Goal: Information Seeking & Learning: Learn about a topic

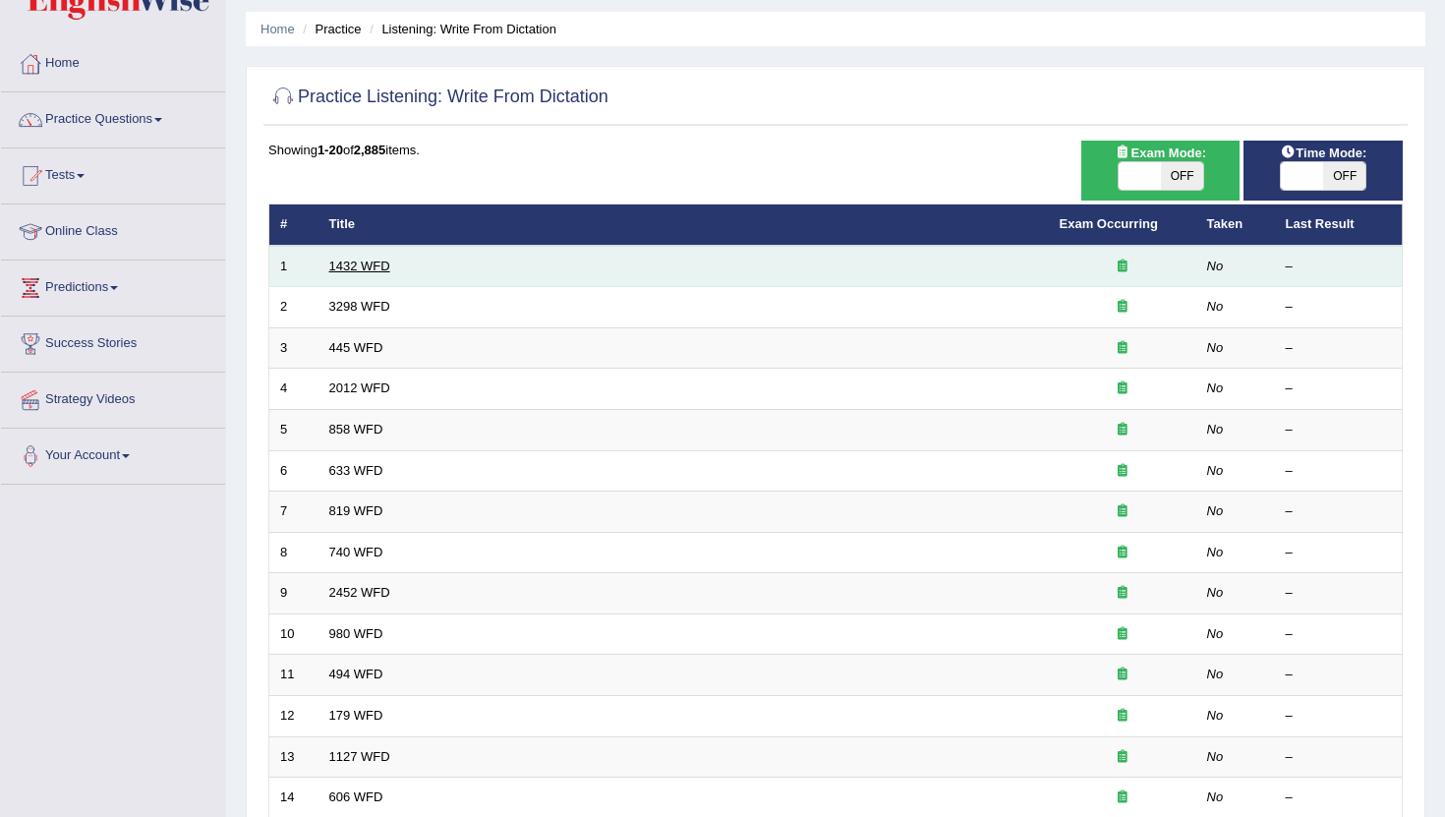
click at [376, 264] on link "1432 WFD" at bounding box center [359, 266] width 61 height 15
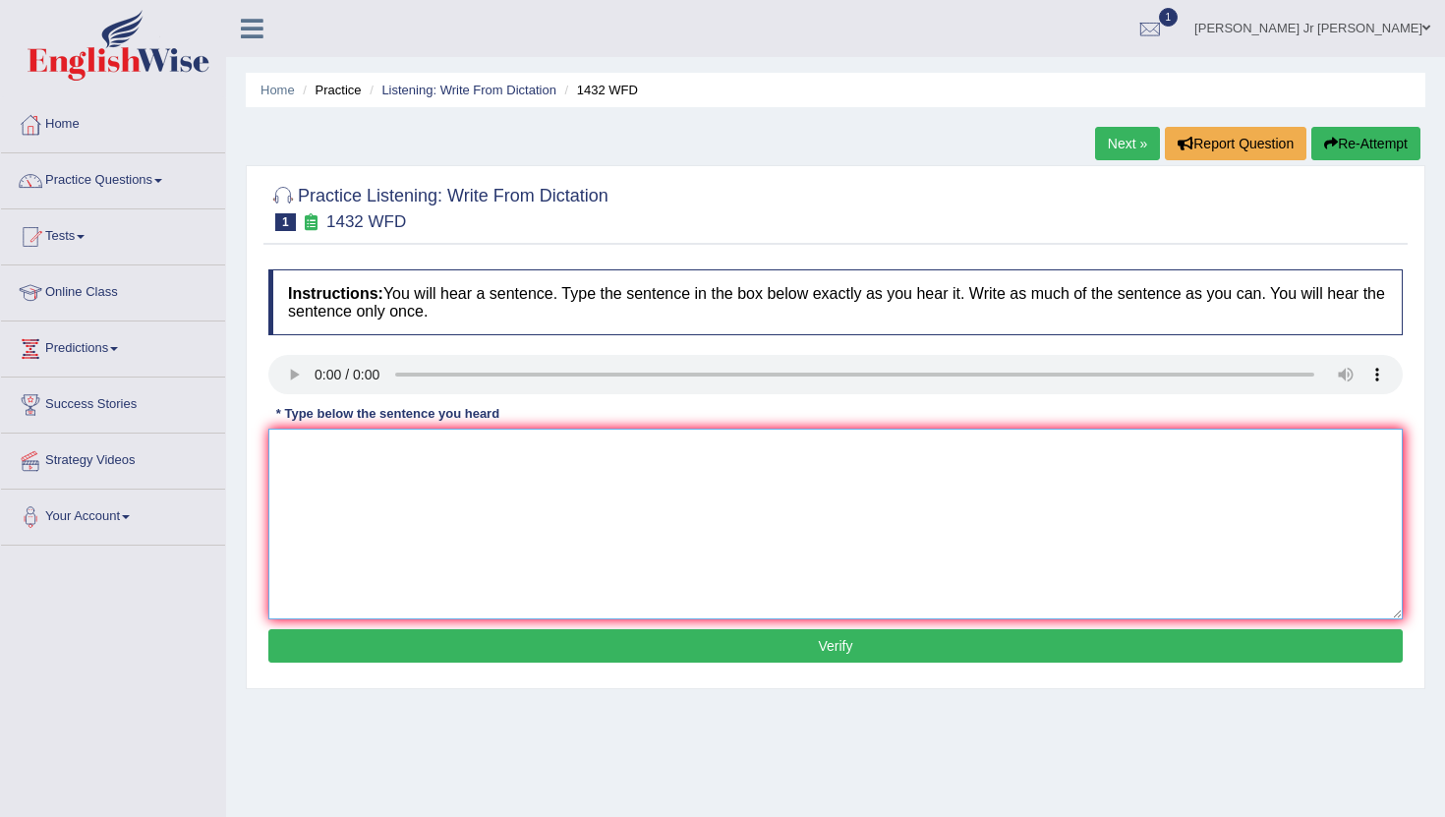
click at [345, 477] on textarea at bounding box center [835, 524] width 1135 height 191
type textarea "More physical activities are more beneficial to your health."
click at [469, 655] on button "Verify" at bounding box center [835, 645] width 1135 height 33
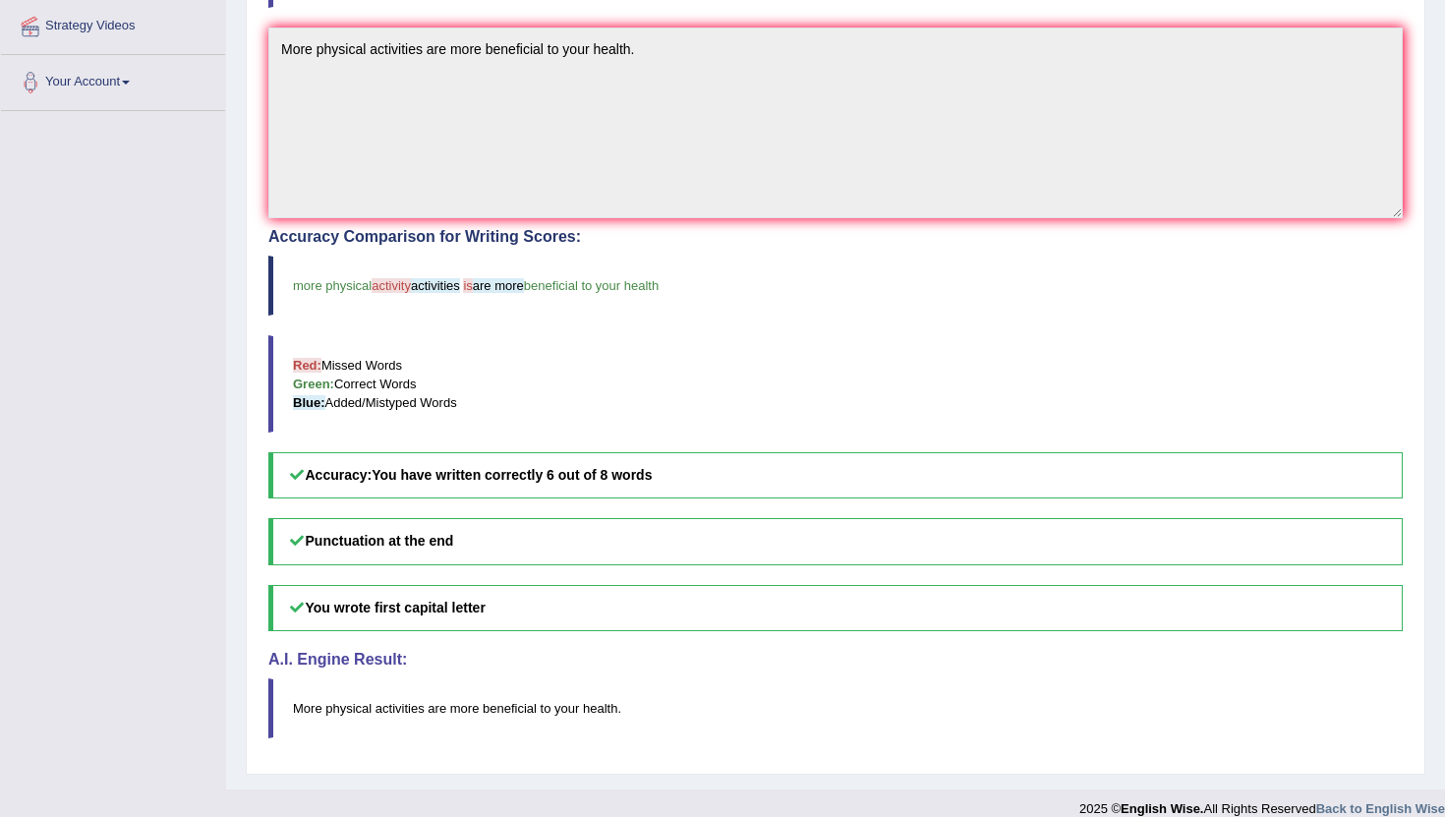
scroll to position [456, 0]
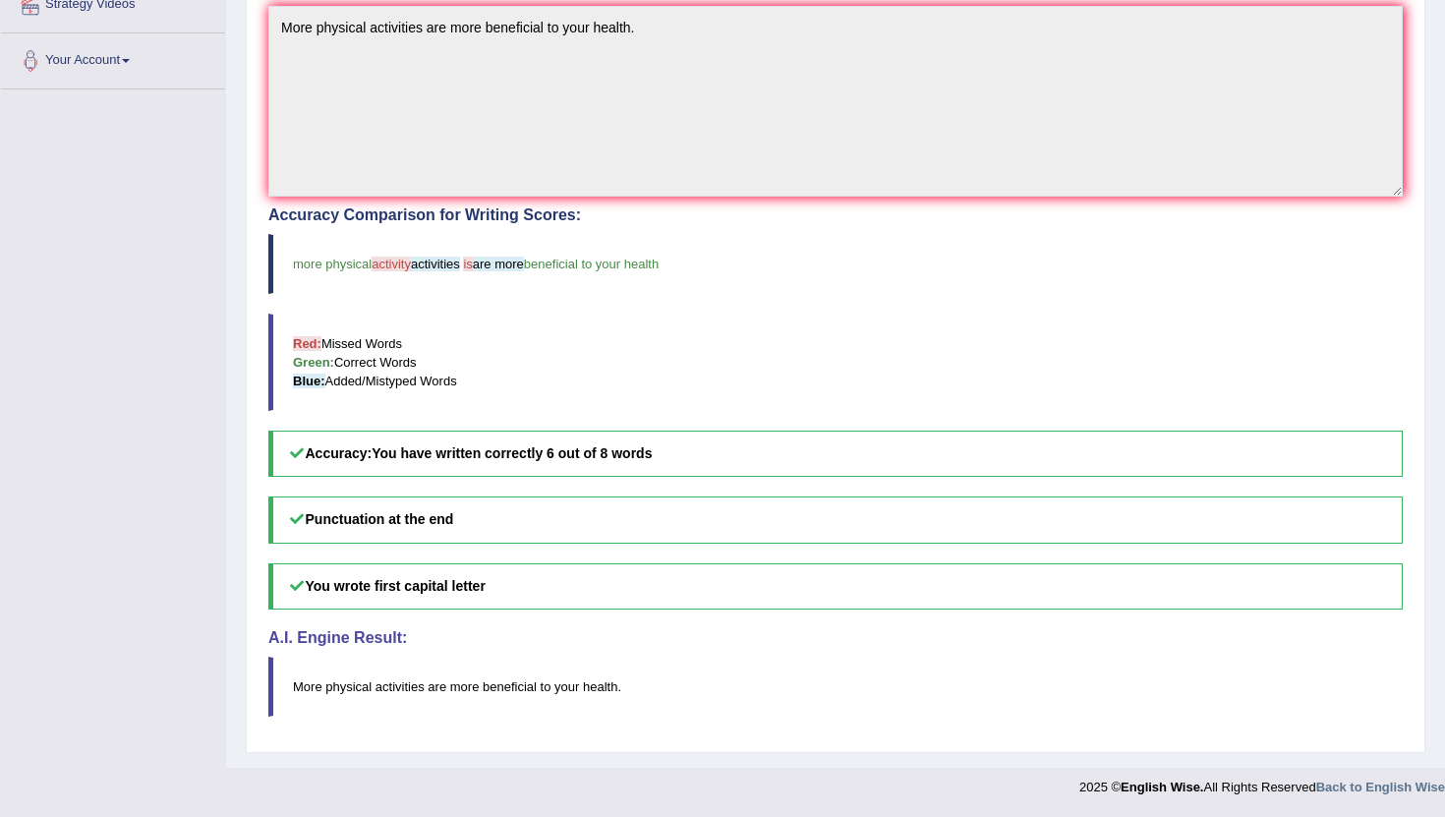
click at [399, 524] on h5 "Punctuation at the end" at bounding box center [835, 520] width 1135 height 46
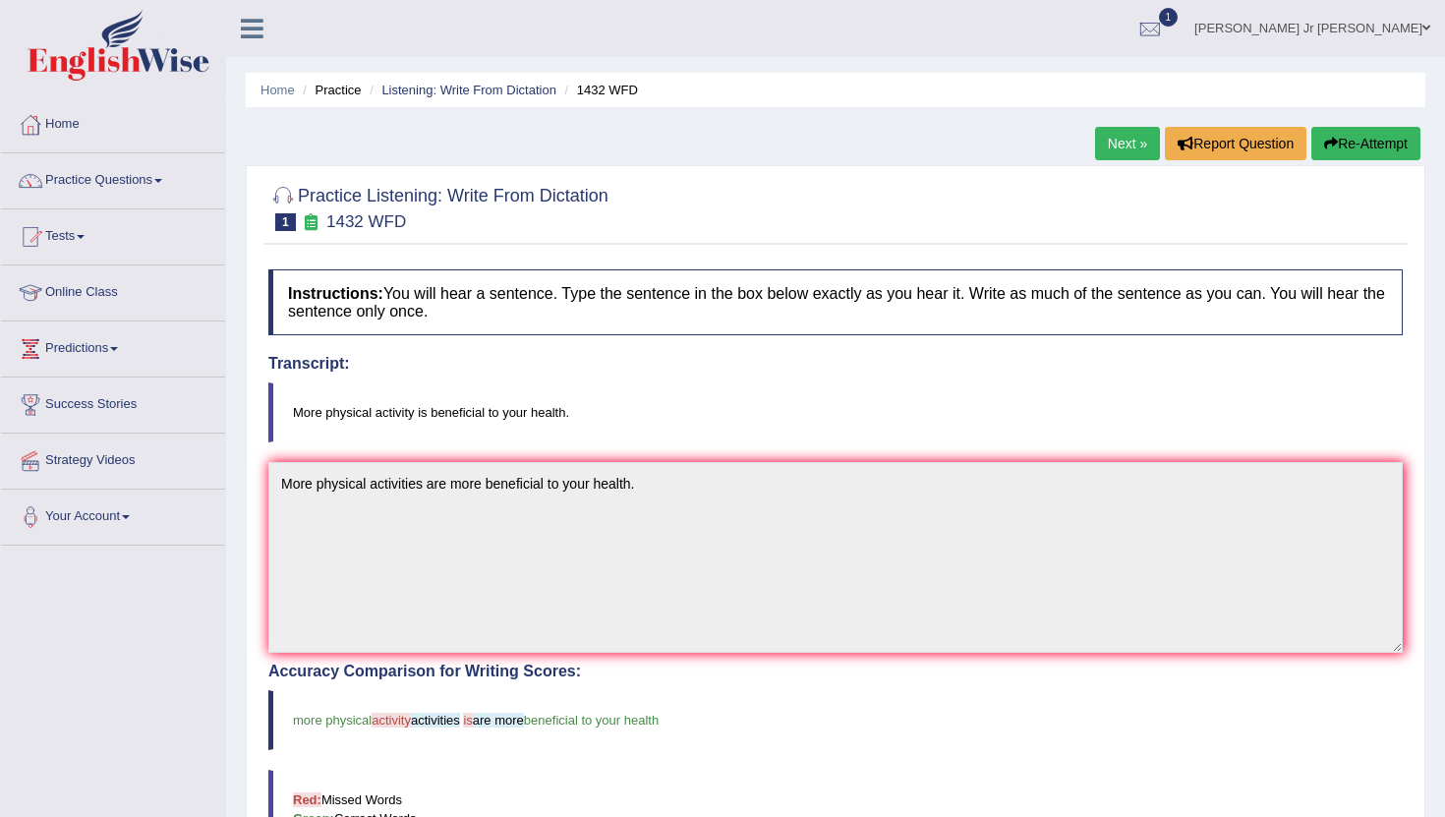
click at [1101, 140] on link "Next »" at bounding box center [1127, 143] width 65 height 33
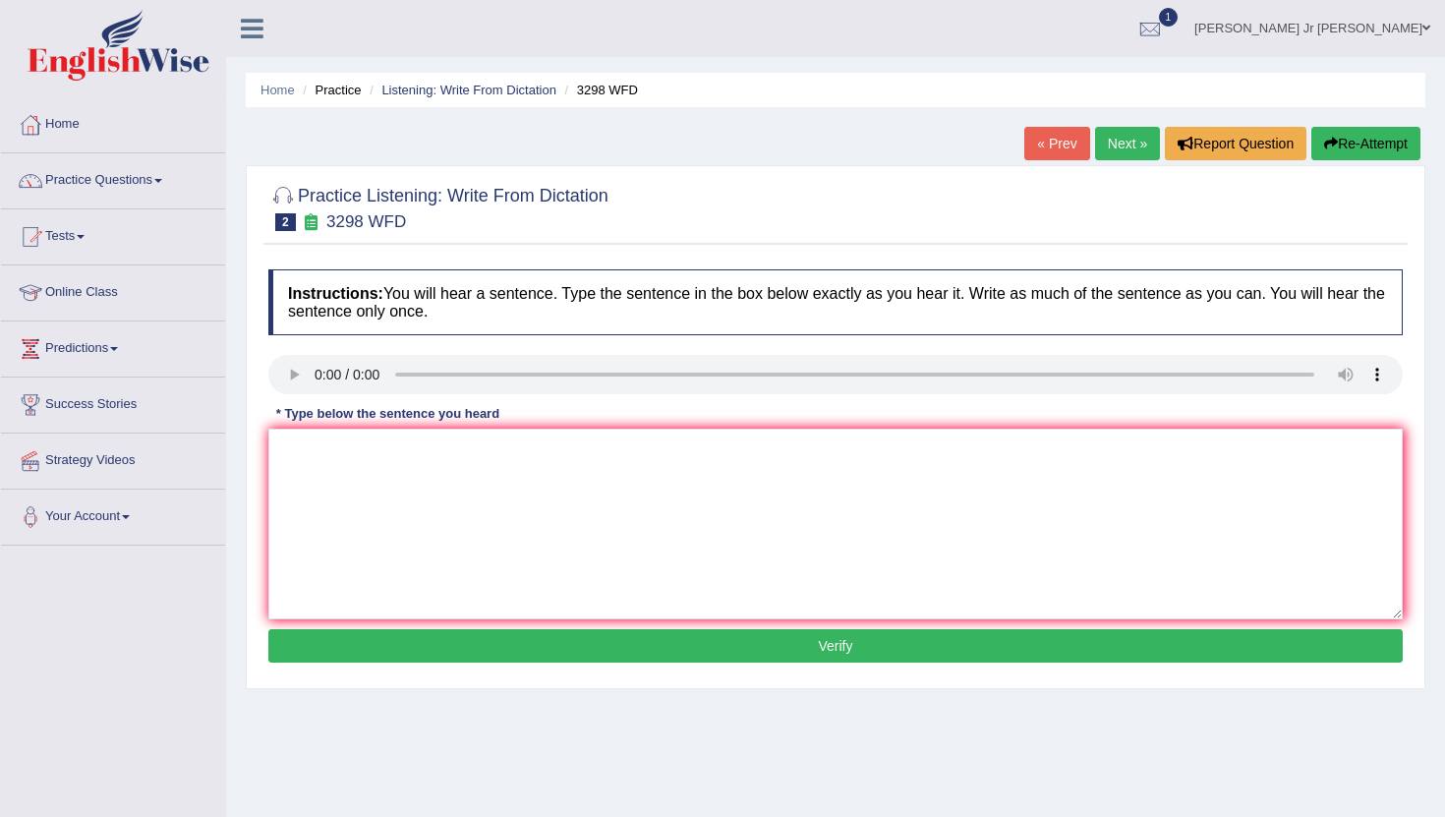
click at [281, 401] on div "Instructions: You will hear a sentence. Type the sentence in the box below exac…" at bounding box center [835, 469] width 1144 height 419
click at [318, 436] on textarea at bounding box center [835, 524] width 1135 height 191
type textarea "a"
type textarea "Animal behaviour appear appears to contain similar as a human"
click at [411, 651] on button "Verify" at bounding box center [835, 645] width 1135 height 33
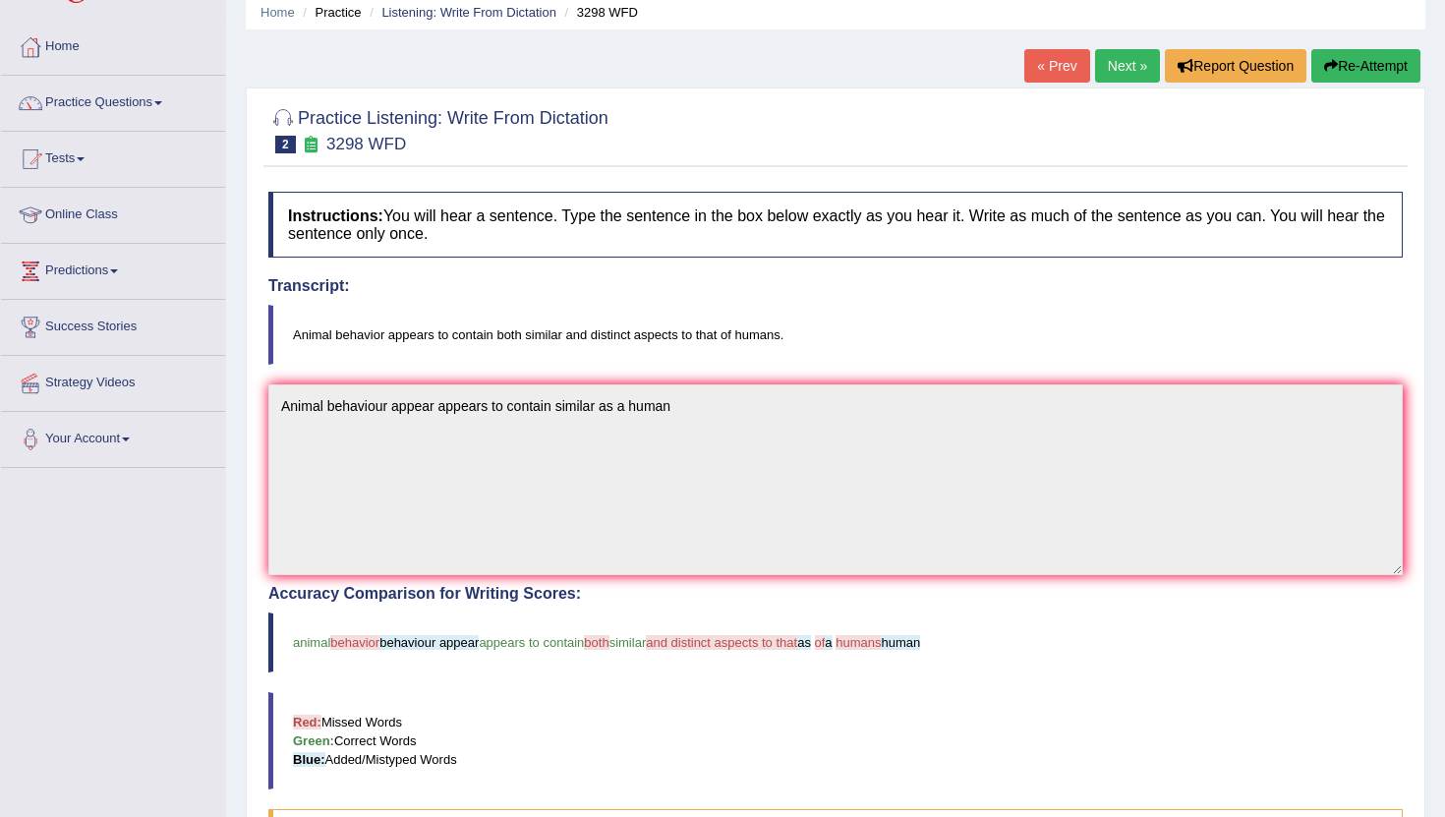
scroll to position [71, 0]
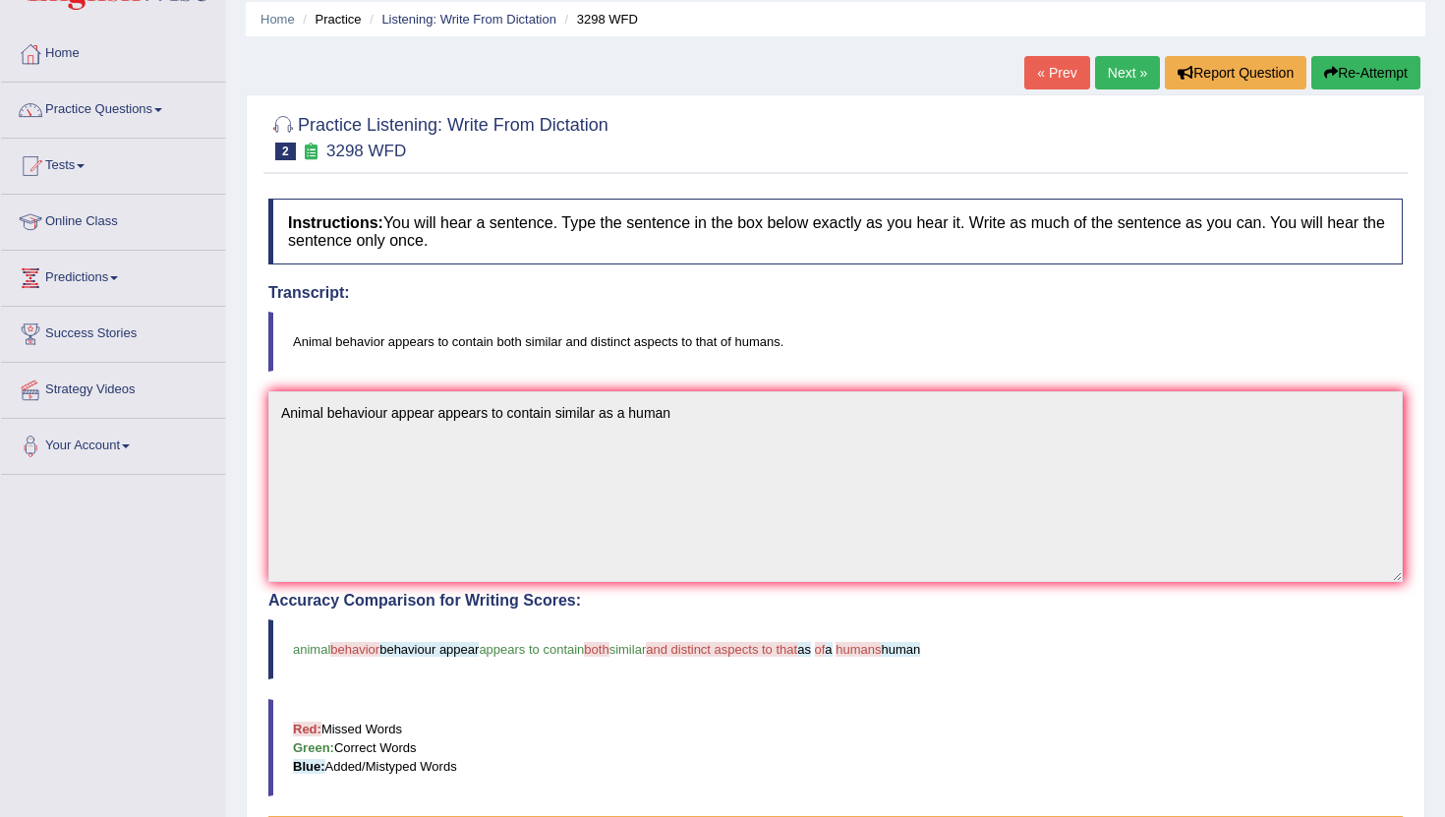
click at [1109, 68] on link "Next »" at bounding box center [1127, 72] width 65 height 33
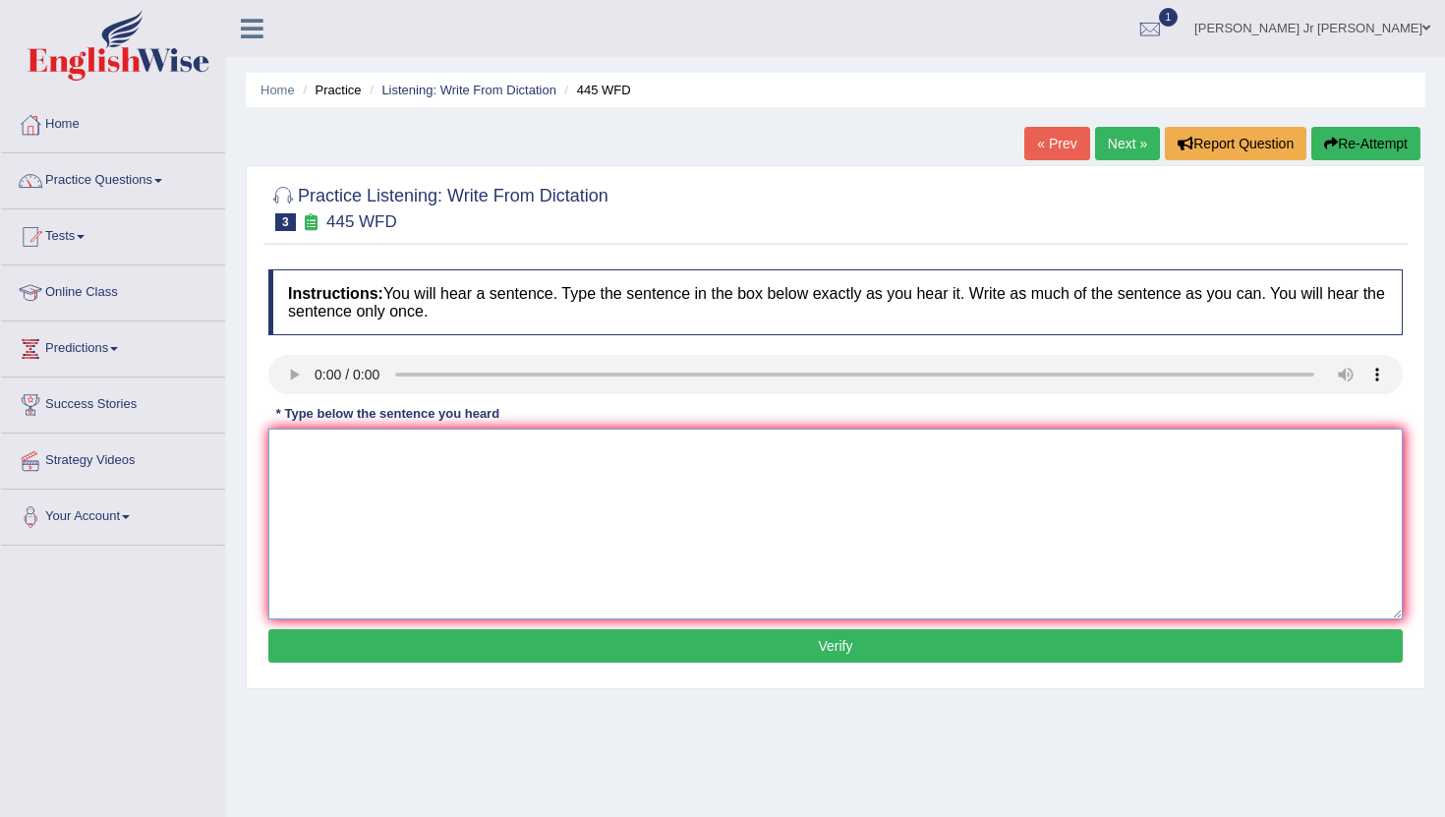
click at [347, 499] on textarea at bounding box center [835, 524] width 1135 height 191
click at [461, 457] on textarea "The american astronomer" at bounding box center [835, 524] width 1135 height 191
click at [554, 439] on textarea "The american astronomer made a plan" at bounding box center [835, 524] width 1135 height 191
type textarea "The american astronomer made a plan for landing the spaceship on mars."
click at [634, 658] on button "Verify" at bounding box center [835, 645] width 1135 height 33
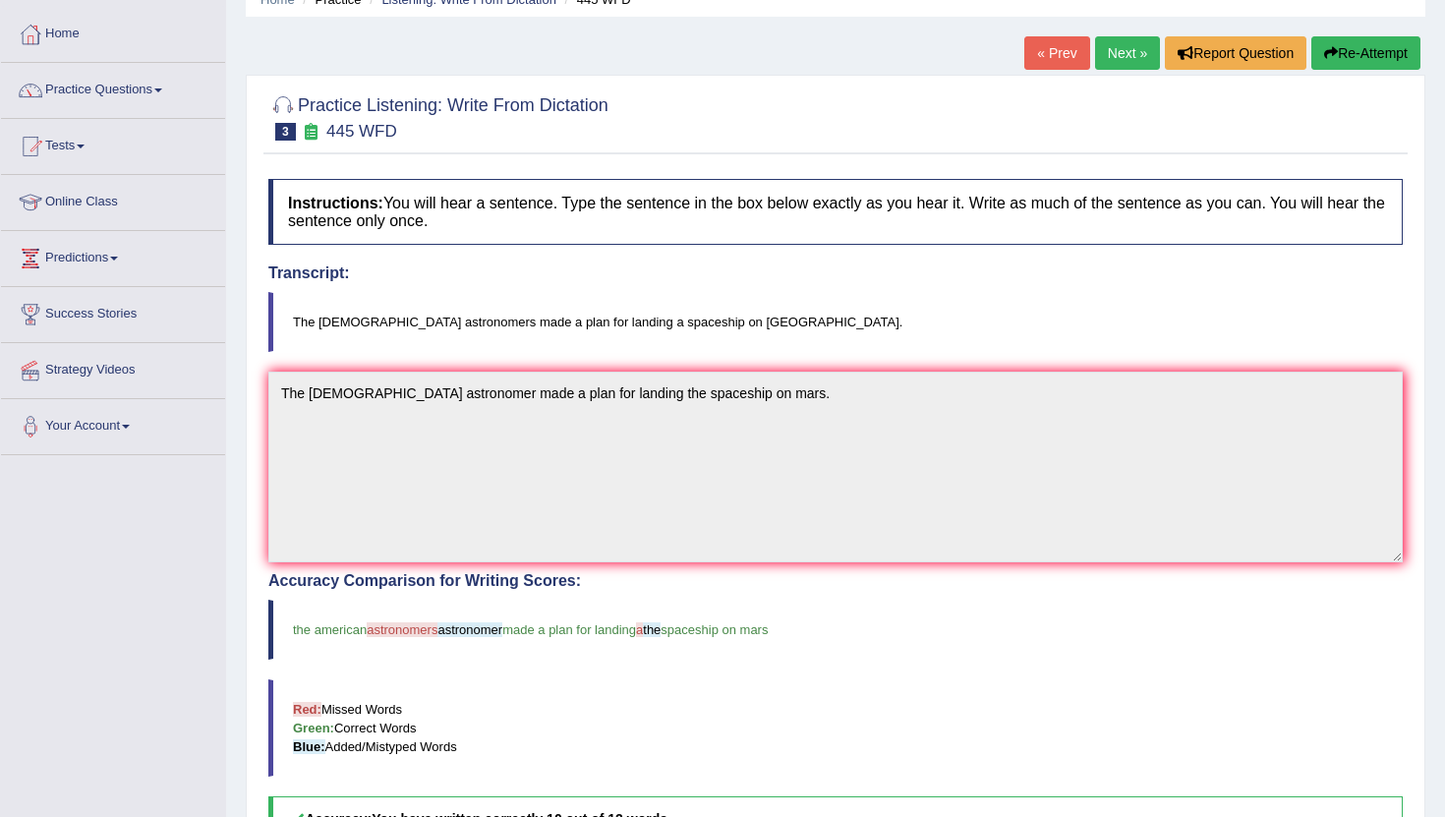
scroll to position [39, 0]
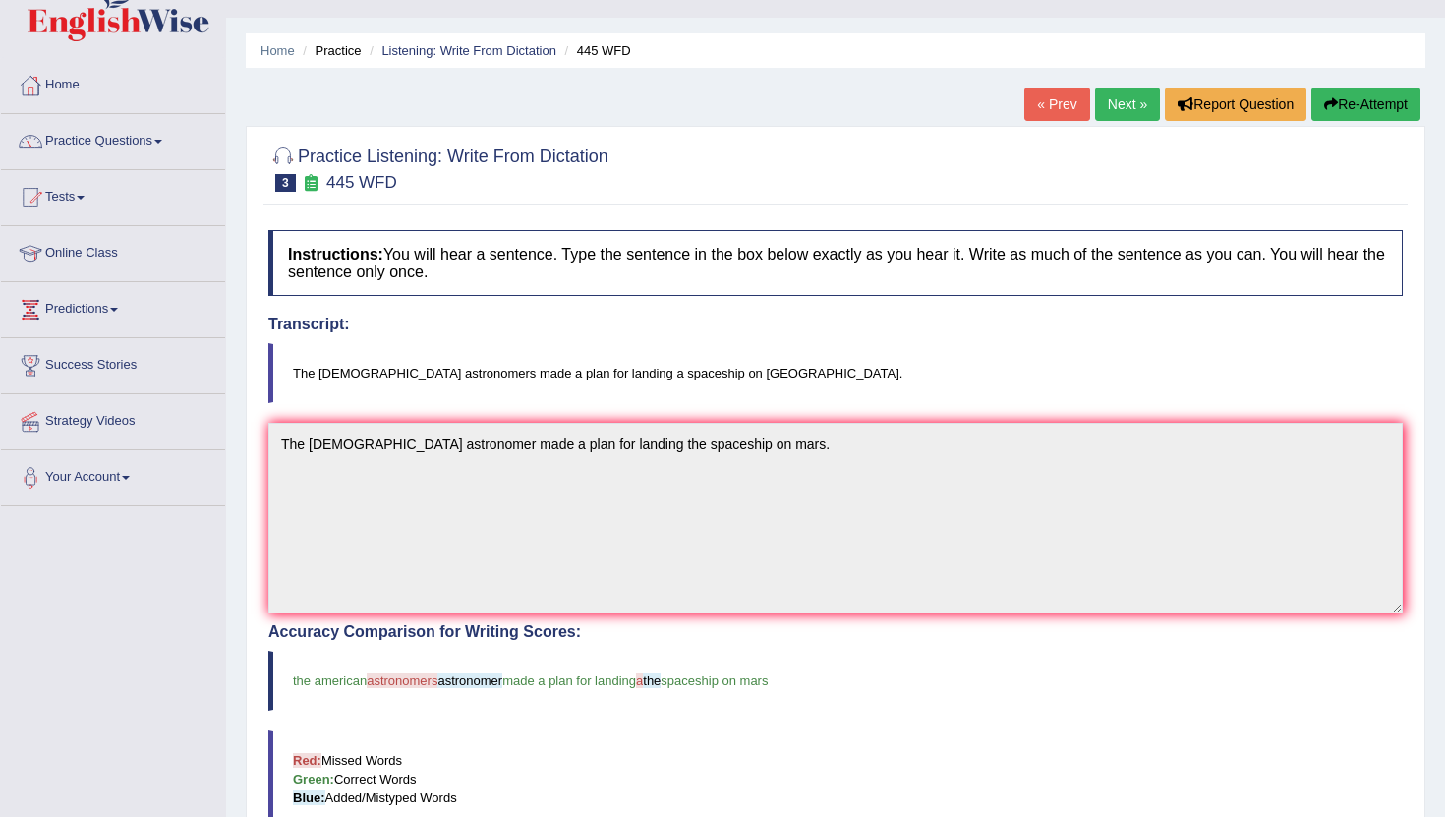
click at [1120, 113] on link "Next »" at bounding box center [1127, 104] width 65 height 33
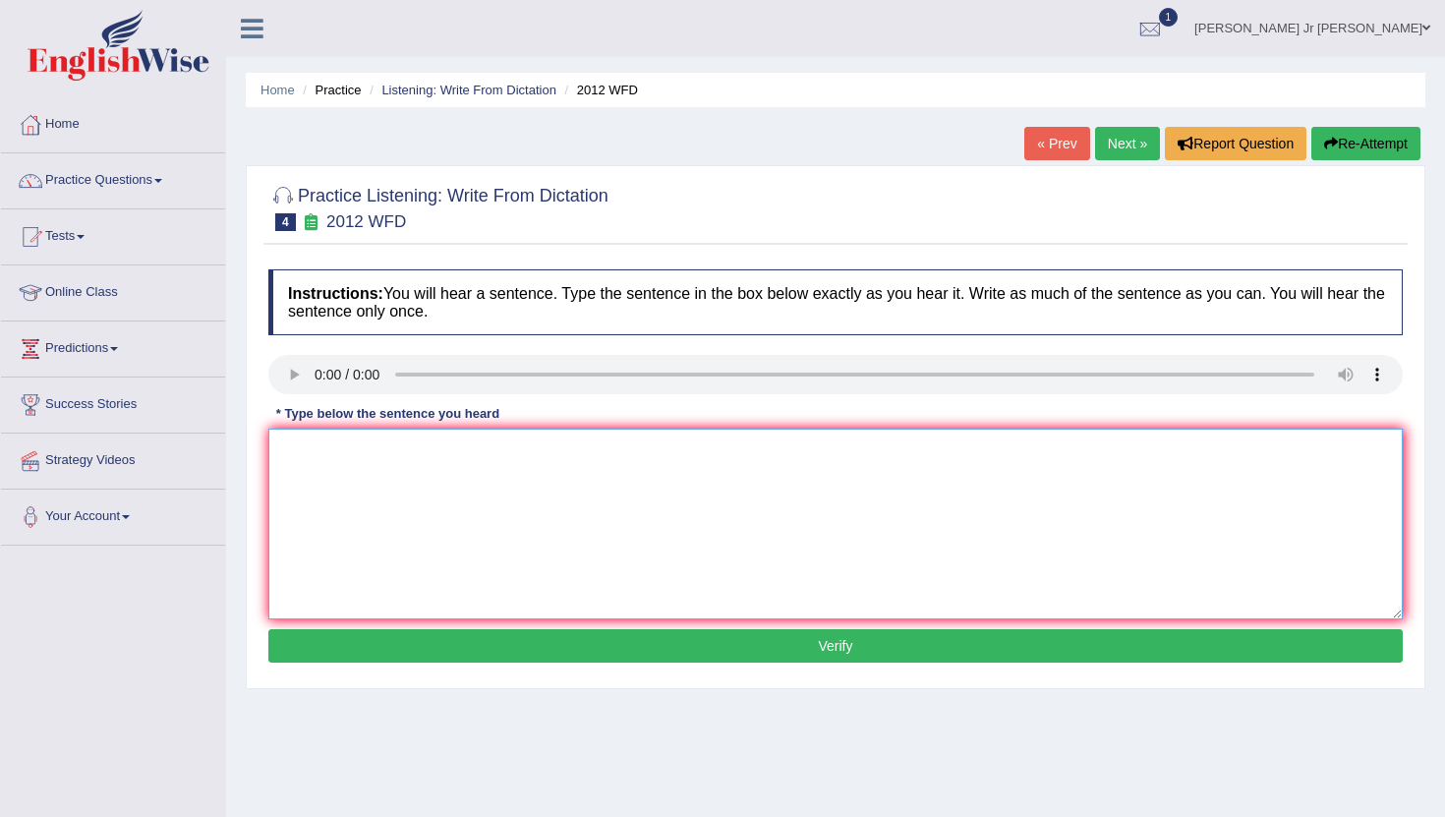
click at [337, 490] on textarea at bounding box center [835, 524] width 1135 height 191
click at [441, 463] on textarea "There is a great deal" at bounding box center [835, 524] width 1135 height 191
type textarea "There is a great deal debate on this topic."
click at [546, 653] on button "Verify" at bounding box center [835, 645] width 1135 height 33
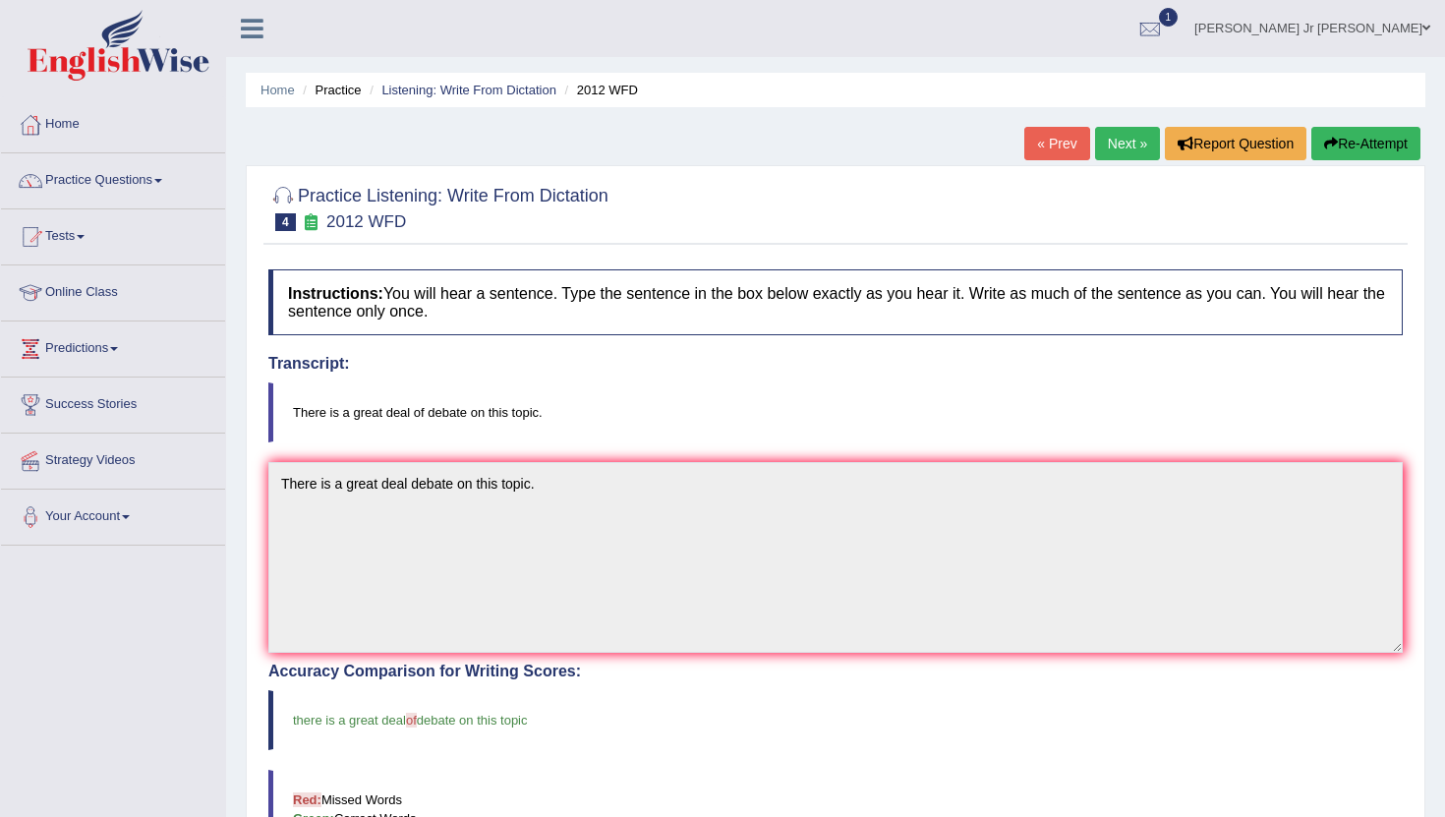
click at [1120, 154] on link "Next »" at bounding box center [1127, 143] width 65 height 33
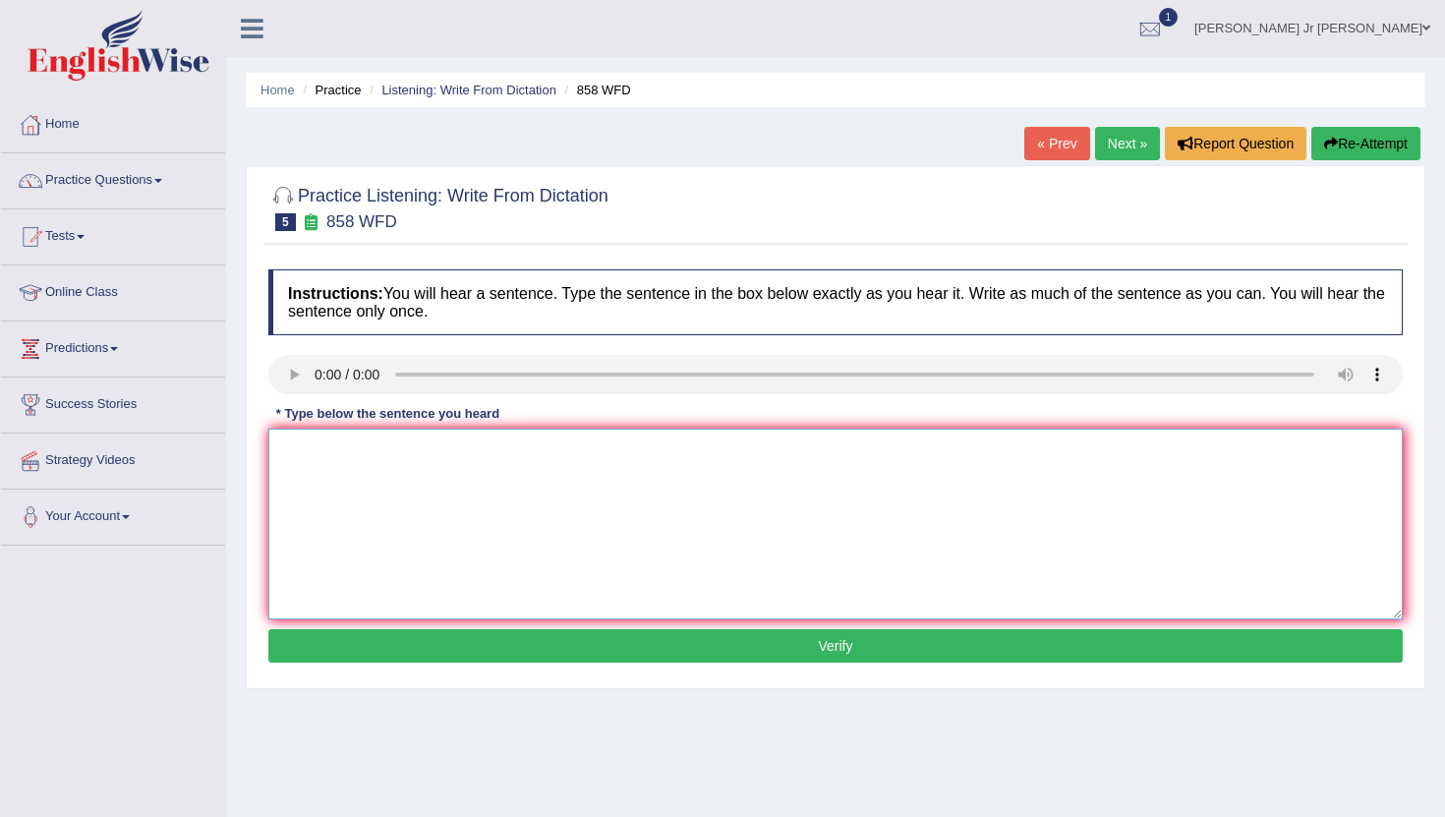
click at [315, 452] on textarea at bounding box center [835, 524] width 1135 height 191
click at [373, 457] on textarea "The year" at bounding box center [835, 524] width 1135 height 191
click at [399, 462] on textarea "The year when" at bounding box center [835, 524] width 1135 height 191
type textarea "The year when ship of artifact interested historian."
click at [572, 640] on button "Verify" at bounding box center [835, 645] width 1135 height 33
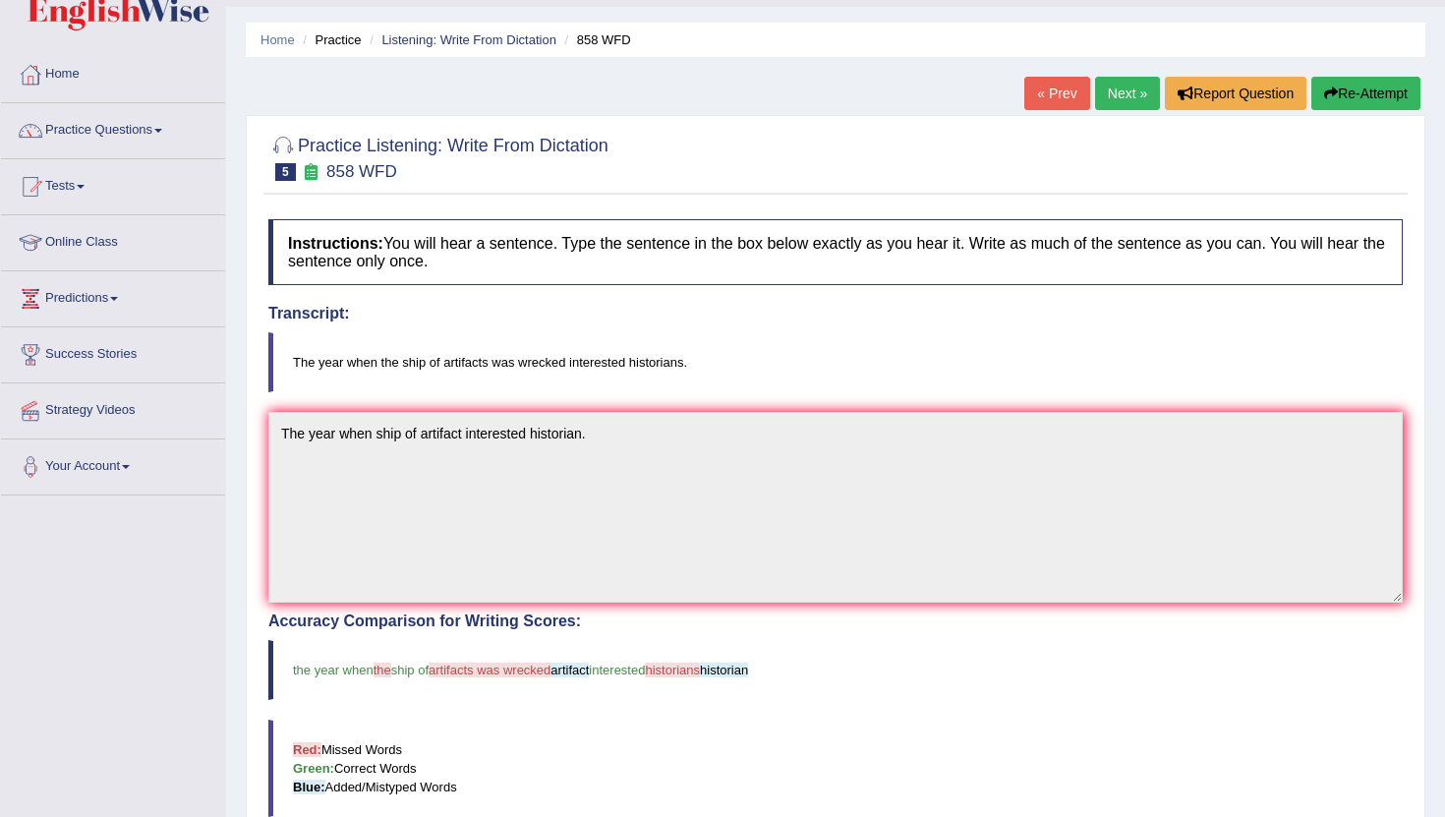
scroll to position [45, 0]
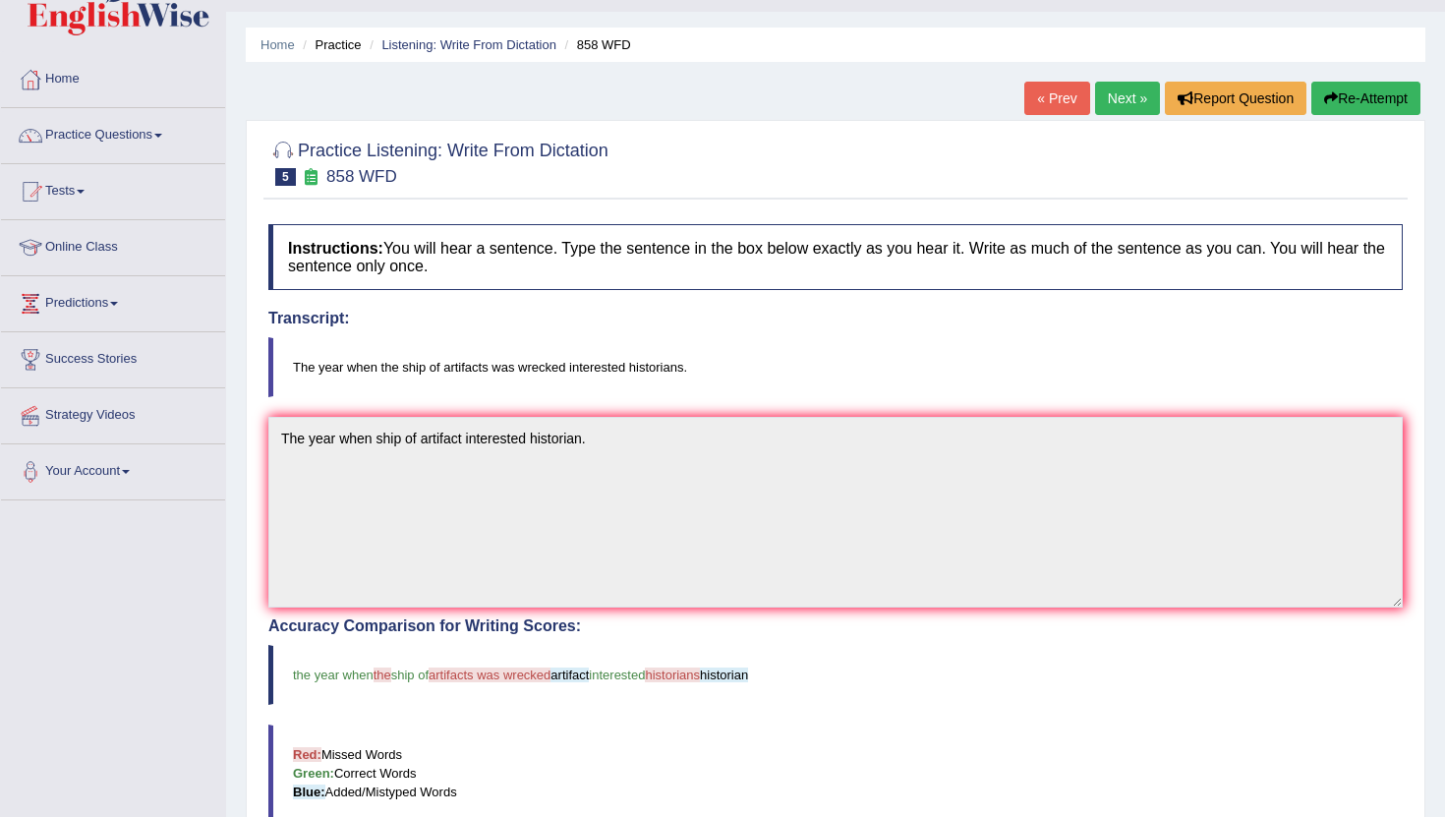
click at [1109, 110] on link "Next »" at bounding box center [1127, 98] width 65 height 33
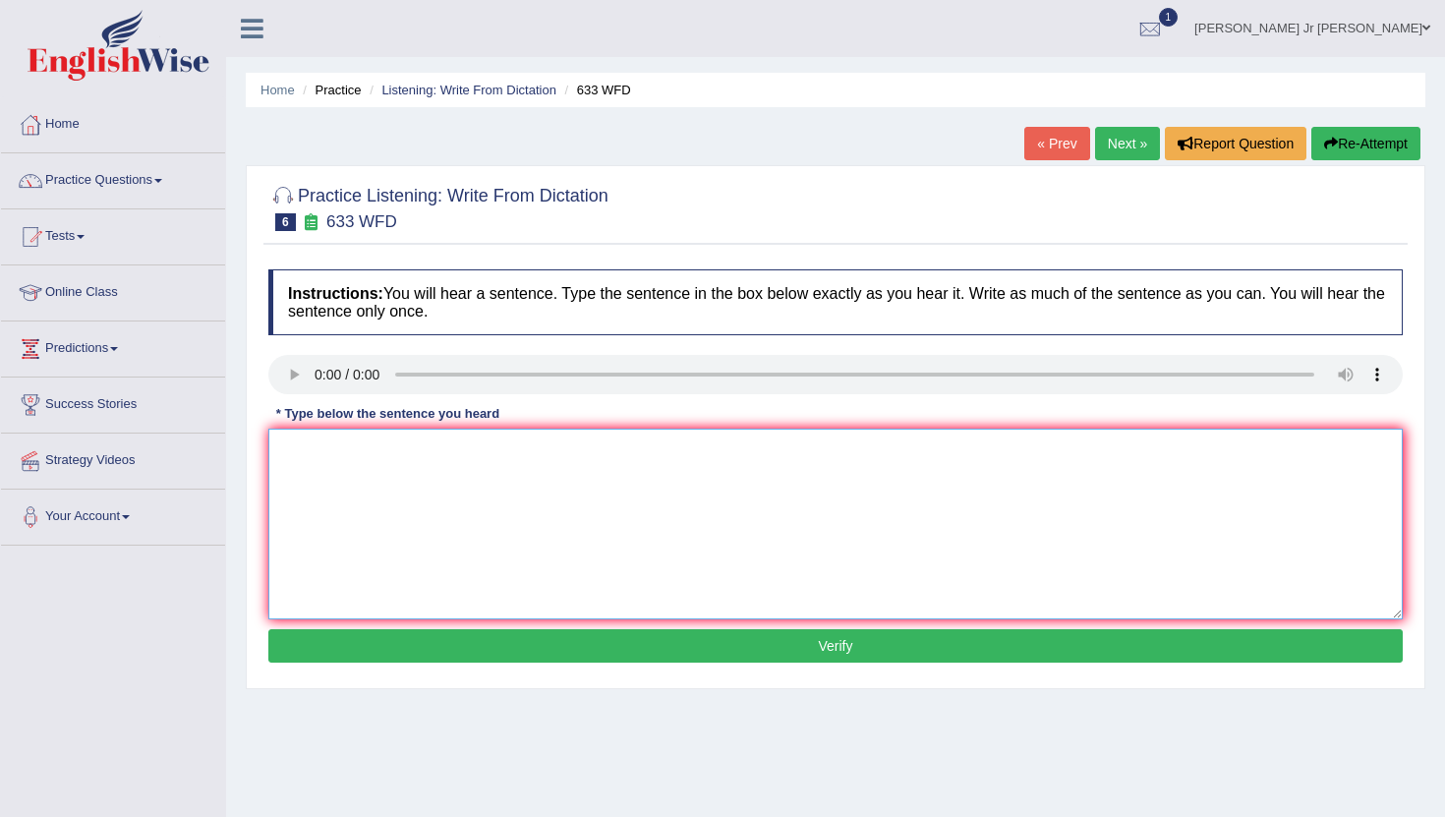
click at [379, 494] on textarea at bounding box center [835, 524] width 1135 height 191
click at [518, 466] on textarea "Research show shows exercising" at bounding box center [835, 524] width 1135 height 191
type textarea "Research show shows exercising make us feel better."
click at [638, 652] on button "Verify" at bounding box center [835, 645] width 1135 height 33
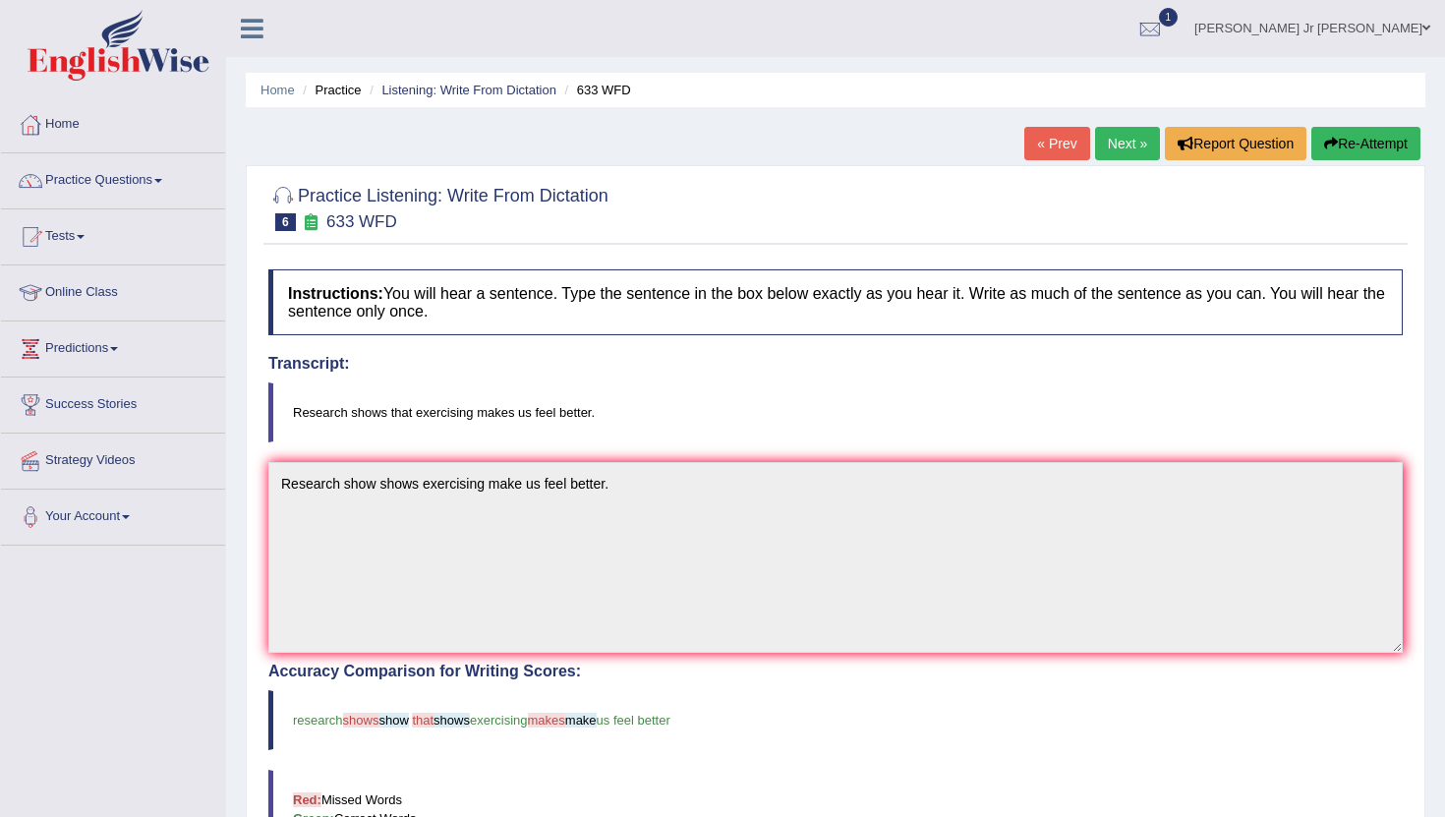
click at [1114, 151] on link "Next »" at bounding box center [1127, 143] width 65 height 33
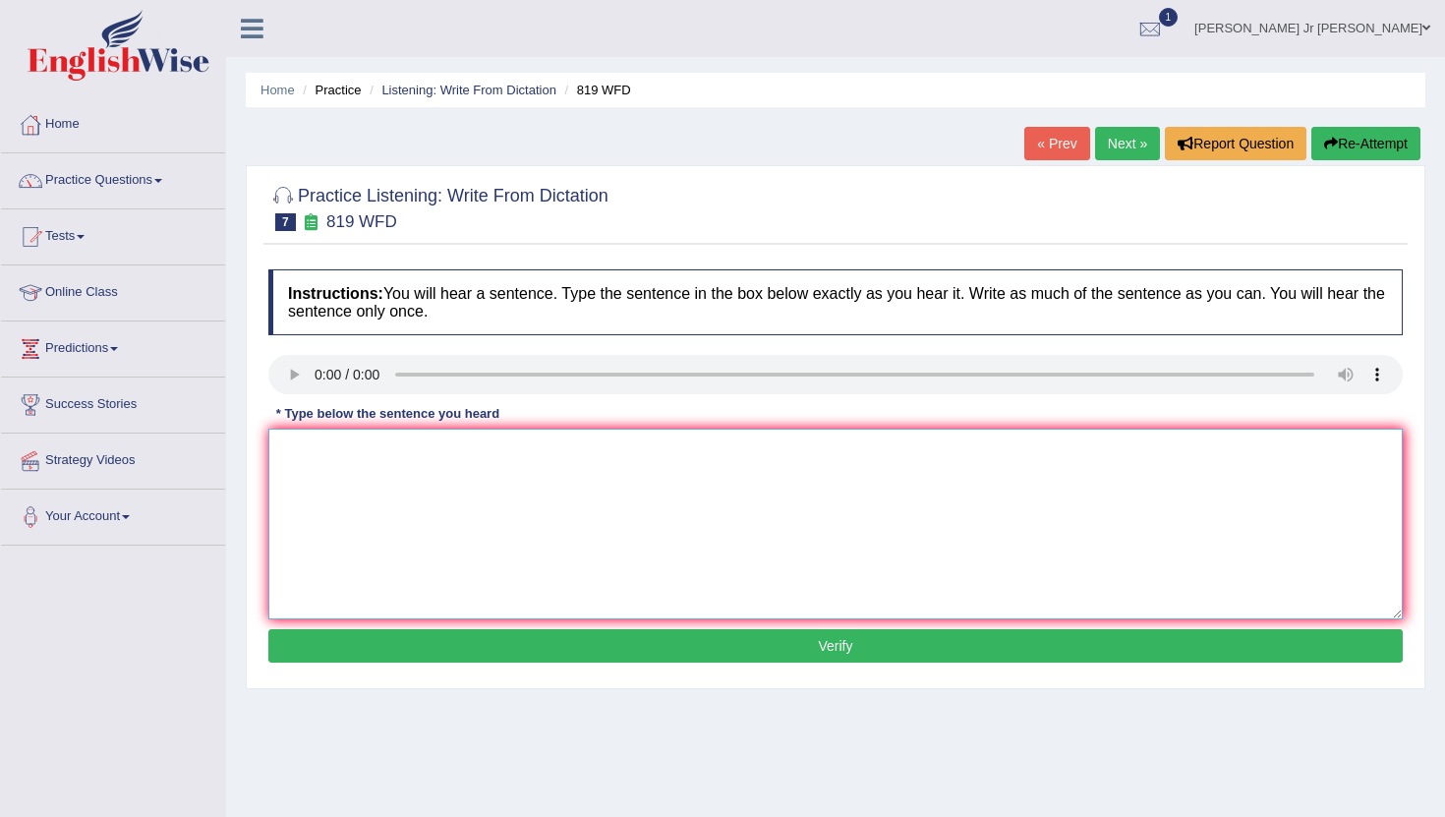
click at [326, 469] on textarea at bounding box center [835, 524] width 1135 height 191
click at [353, 453] on textarea "Plants a" at bounding box center [835, 524] width 1135 height 191
click at [404, 461] on textarea "Plants are able to" at bounding box center [835, 524] width 1135 height 191
type textarea "Plants are able to continue growing thought out their lives live."
click at [539, 640] on button "Verify" at bounding box center [835, 645] width 1135 height 33
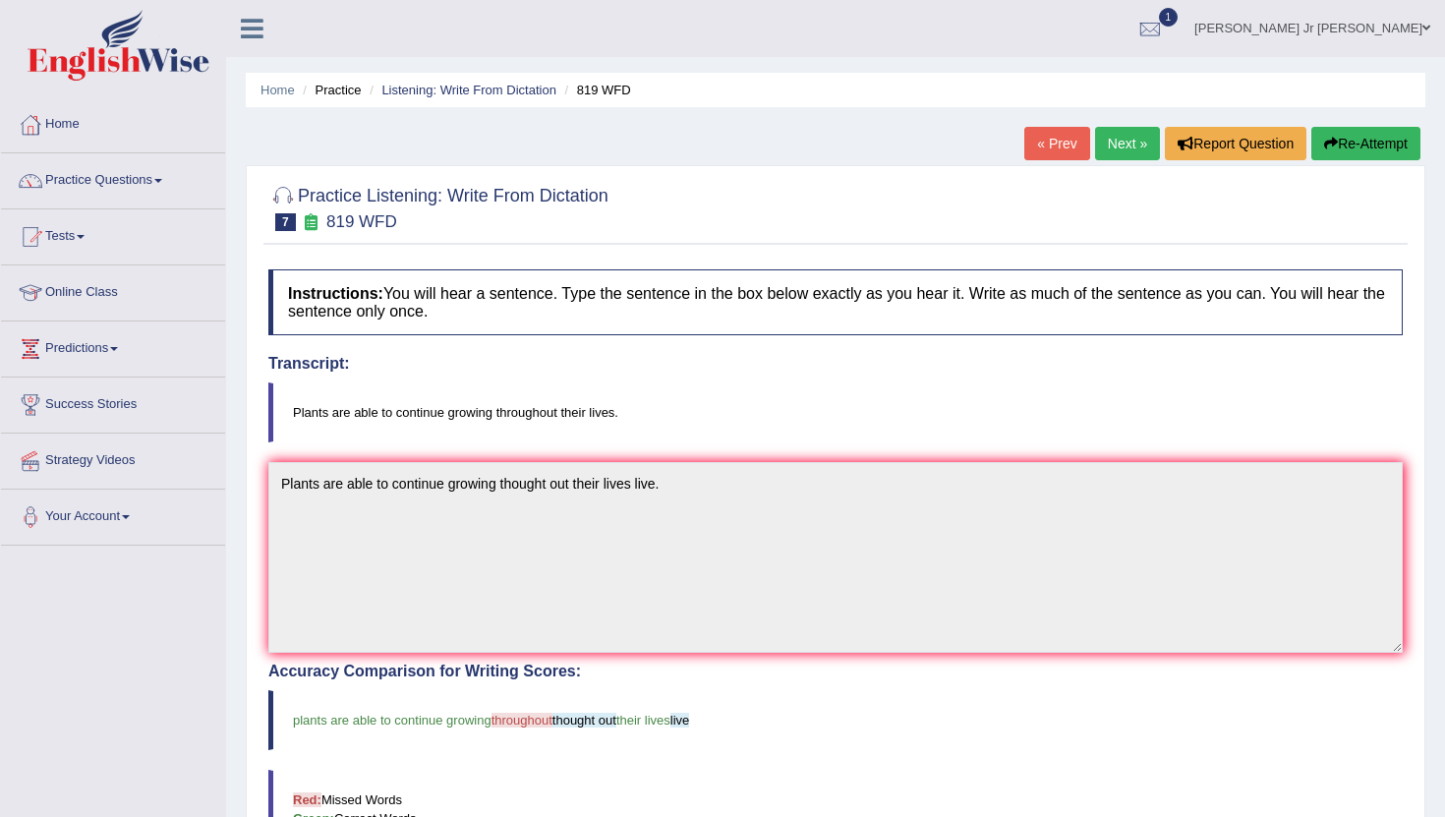
click at [1104, 139] on link "Next »" at bounding box center [1127, 143] width 65 height 33
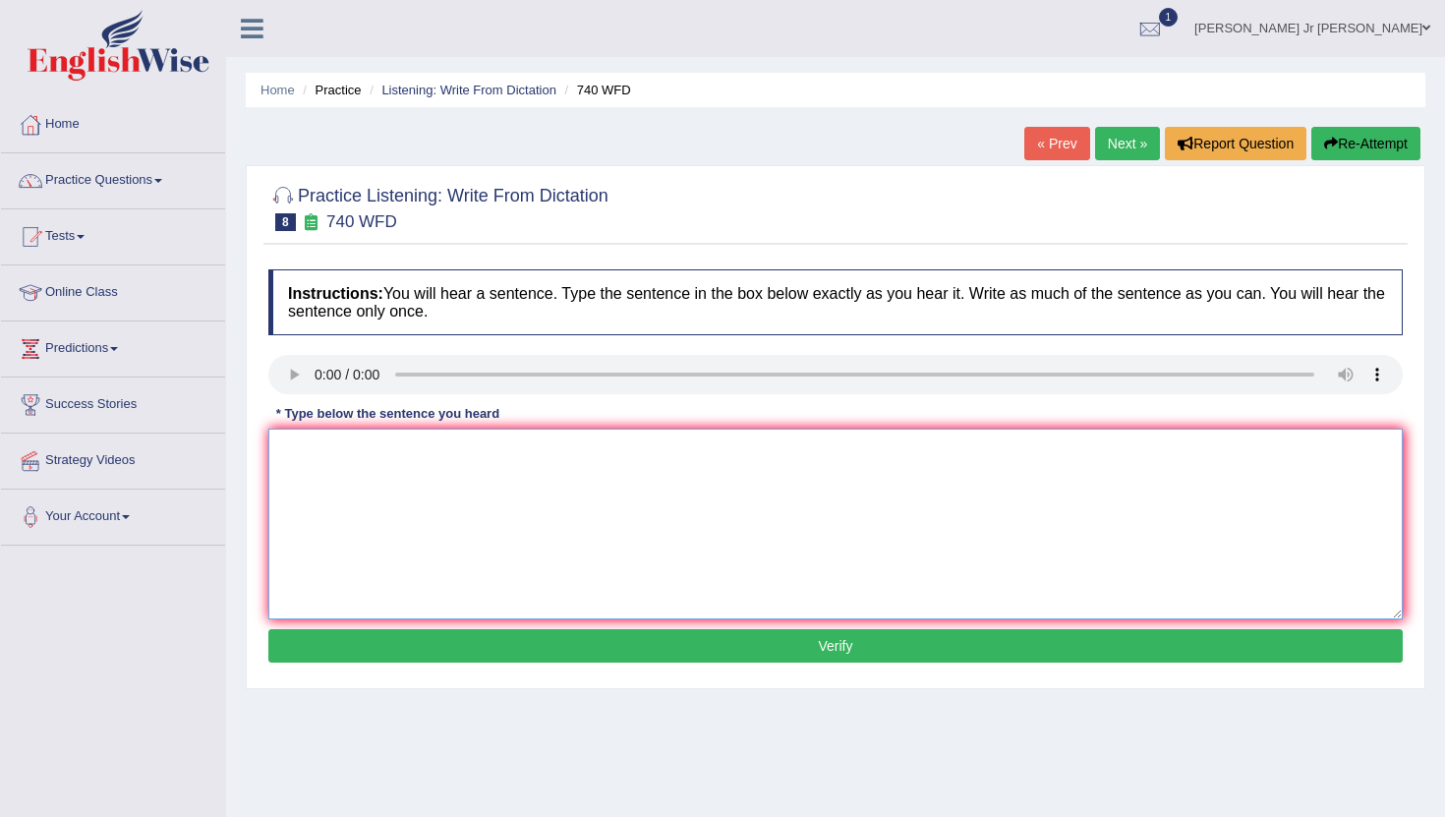
click at [340, 473] on textarea at bounding box center [835, 524] width 1135 height 191
click at [307, 446] on textarea "The serious of observation" at bounding box center [835, 524] width 1135 height 191
click at [439, 450] on textarea "A serious of observation" at bounding box center [835, 524] width 1135 height 191
click at [358, 454] on textarea "A serious of observation" at bounding box center [835, 524] width 1135 height 191
click at [466, 447] on textarea "A serious of observation" at bounding box center [835, 524] width 1135 height 191
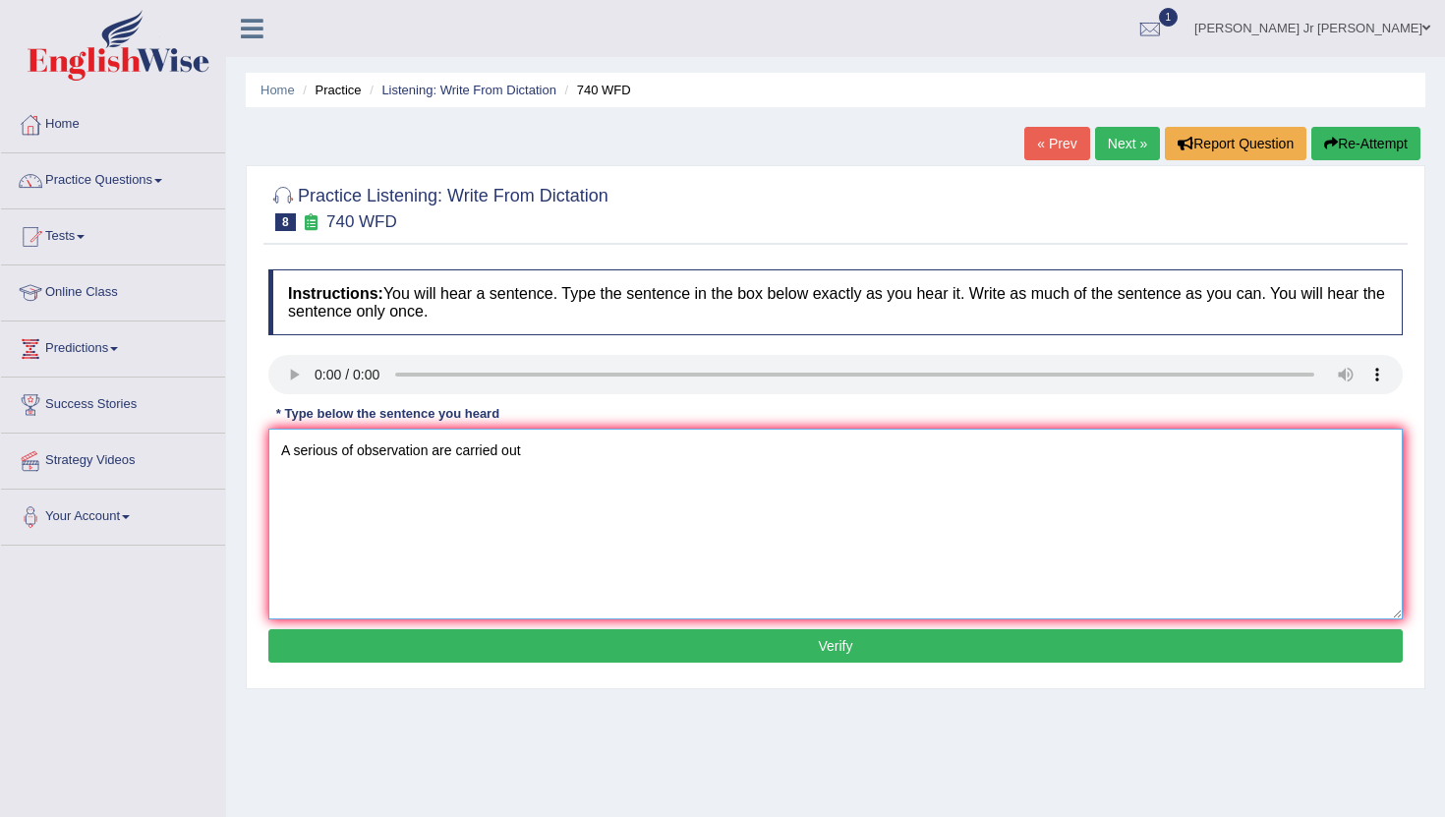
click at [457, 449] on textarea "A serious of observation are carried out" at bounding box center [835, 524] width 1135 height 191
click at [563, 444] on textarea "A serious of observation were carried out" at bounding box center [835, 524] width 1135 height 191
click at [555, 449] on textarea "A serious of observation were carried out" at bounding box center [835, 524] width 1135 height 191
type textarea "A serious of observation were carried out in the classroom."
click at [616, 653] on button "Verify" at bounding box center [835, 645] width 1135 height 33
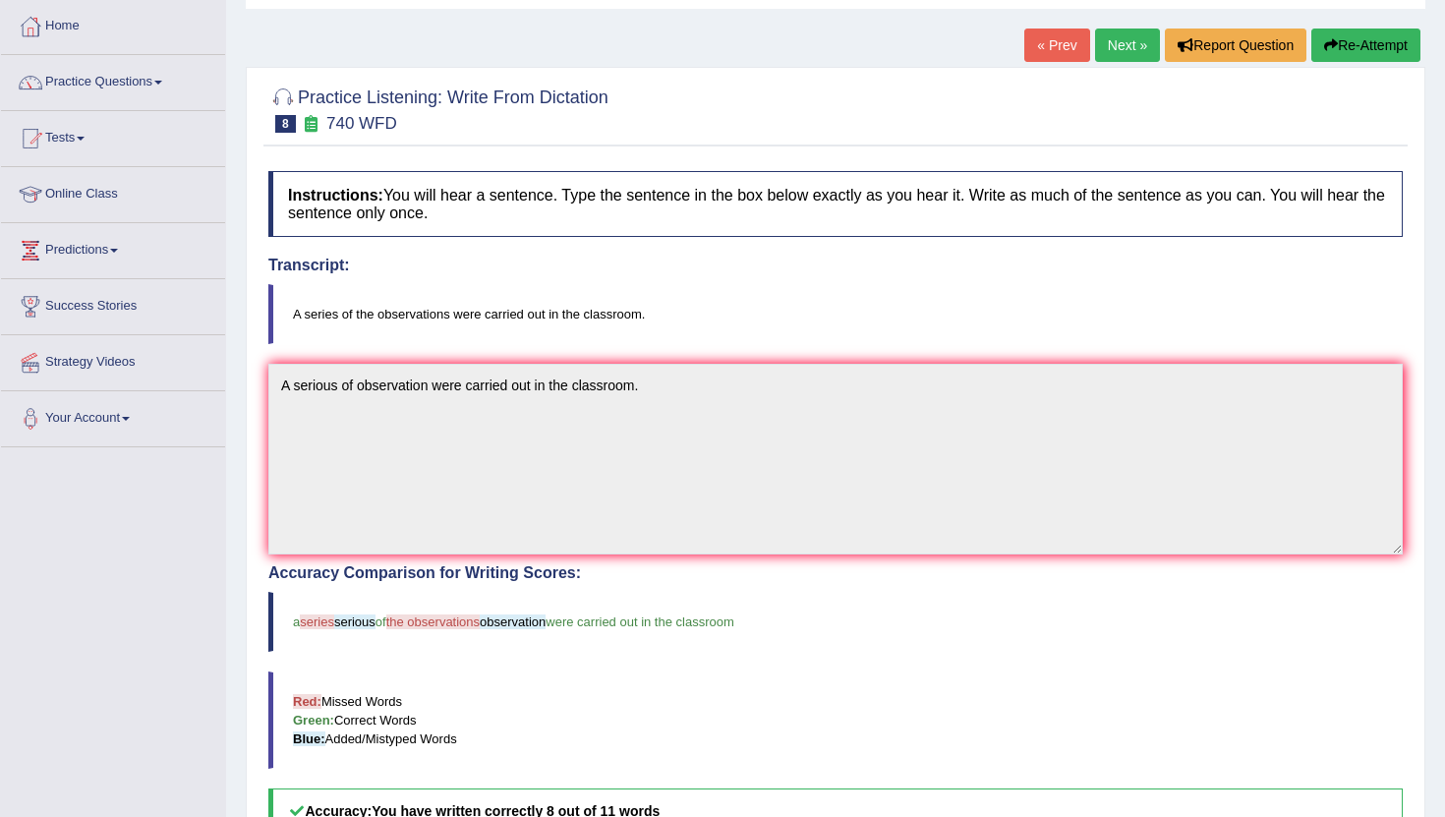
scroll to position [29, 0]
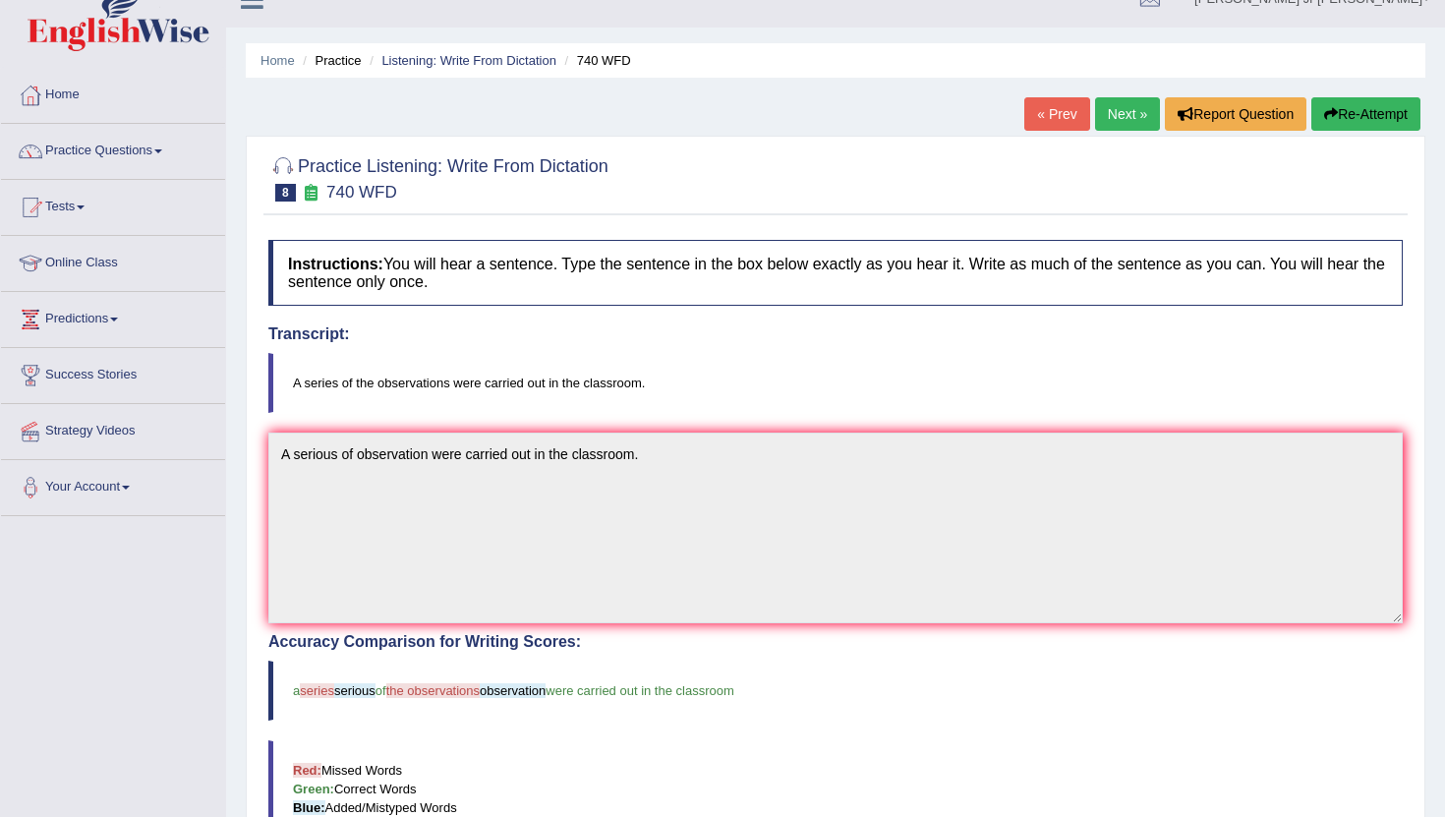
click at [1124, 114] on link "Next »" at bounding box center [1127, 113] width 65 height 33
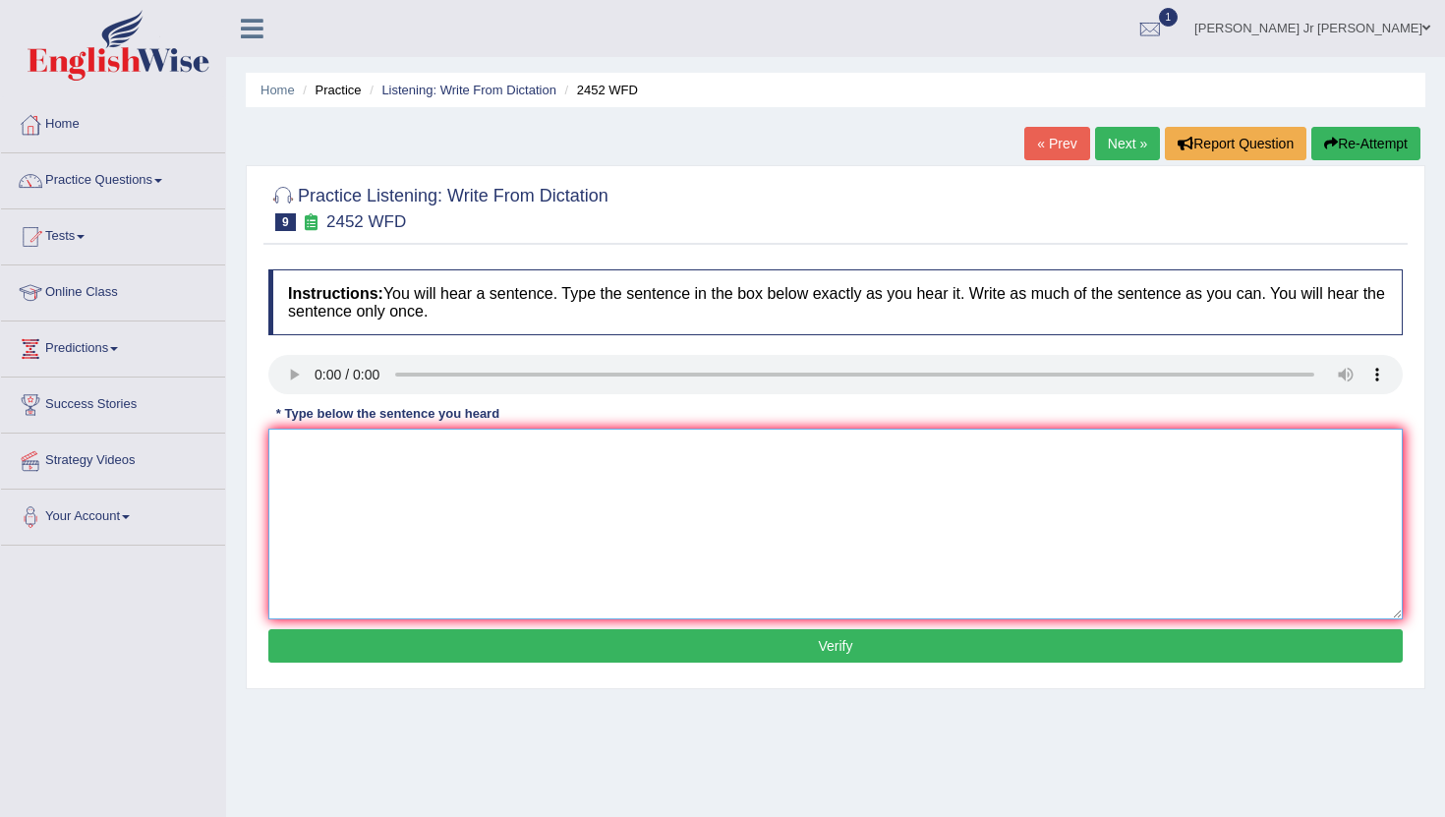
click at [342, 483] on textarea at bounding box center [835, 524] width 1135 height 191
click at [321, 450] on textarea "Is it a debate" at bounding box center [835, 524] width 1135 height 191
click at [379, 460] on textarea "It is debate" at bounding box center [835, 524] width 1135 height 191
type textarea "It is debate the value of knowledge"
click at [477, 649] on button "Verify" at bounding box center [835, 645] width 1135 height 33
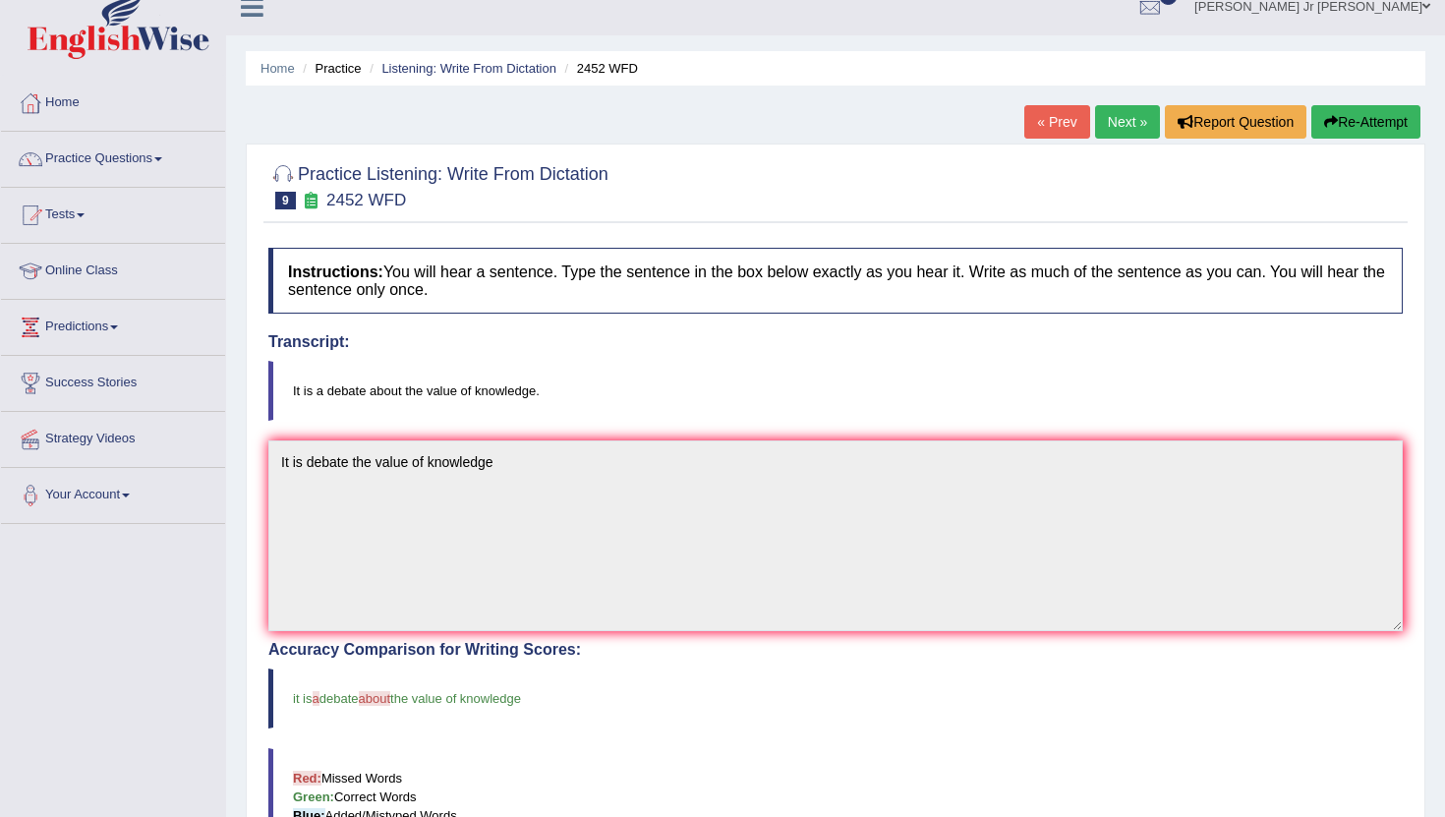
scroll to position [19, 0]
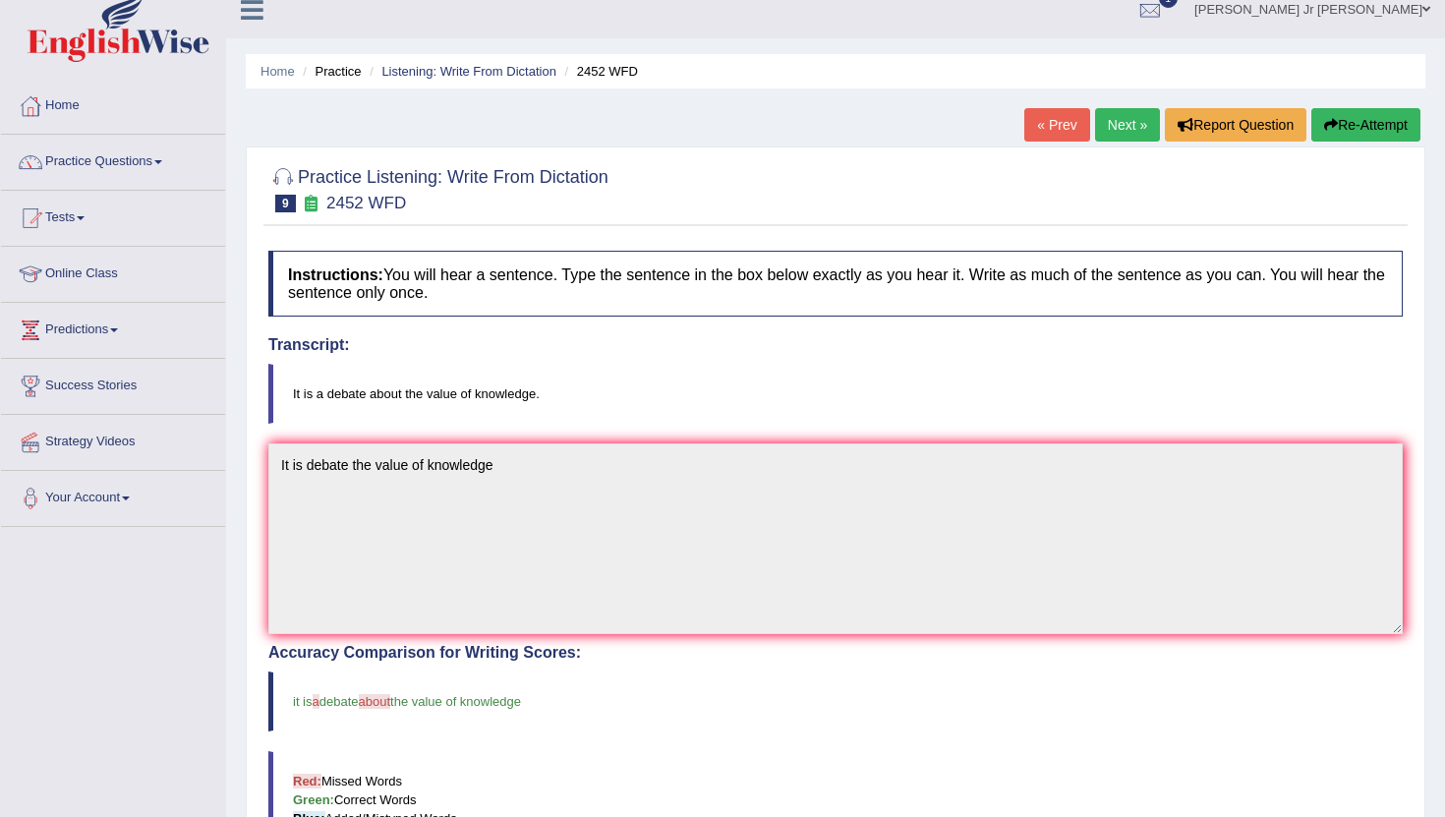
click at [1126, 113] on link "Next »" at bounding box center [1127, 124] width 65 height 33
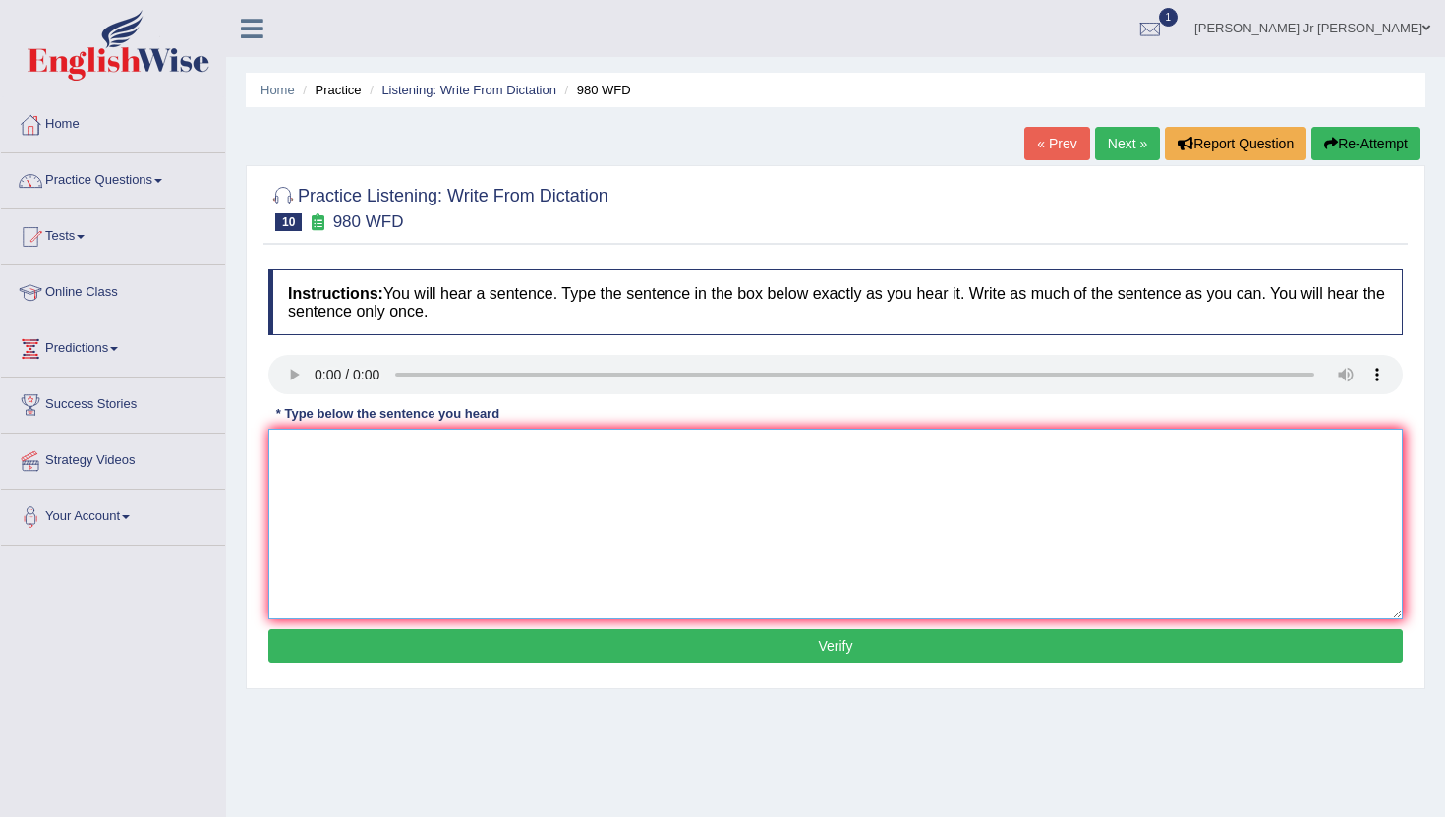
click at [311, 466] on textarea at bounding box center [835, 524] width 1135 height 191
click at [296, 443] on textarea at bounding box center [835, 524] width 1135 height 191
click at [366, 450] on textarea "Your idea" at bounding box center [835, 524] width 1135 height 191
click at [454, 460] on textarea "Your idea has been disccus" at bounding box center [835, 524] width 1135 height 191
click at [464, 456] on textarea "Your idea has been discuss" at bounding box center [835, 524] width 1135 height 191
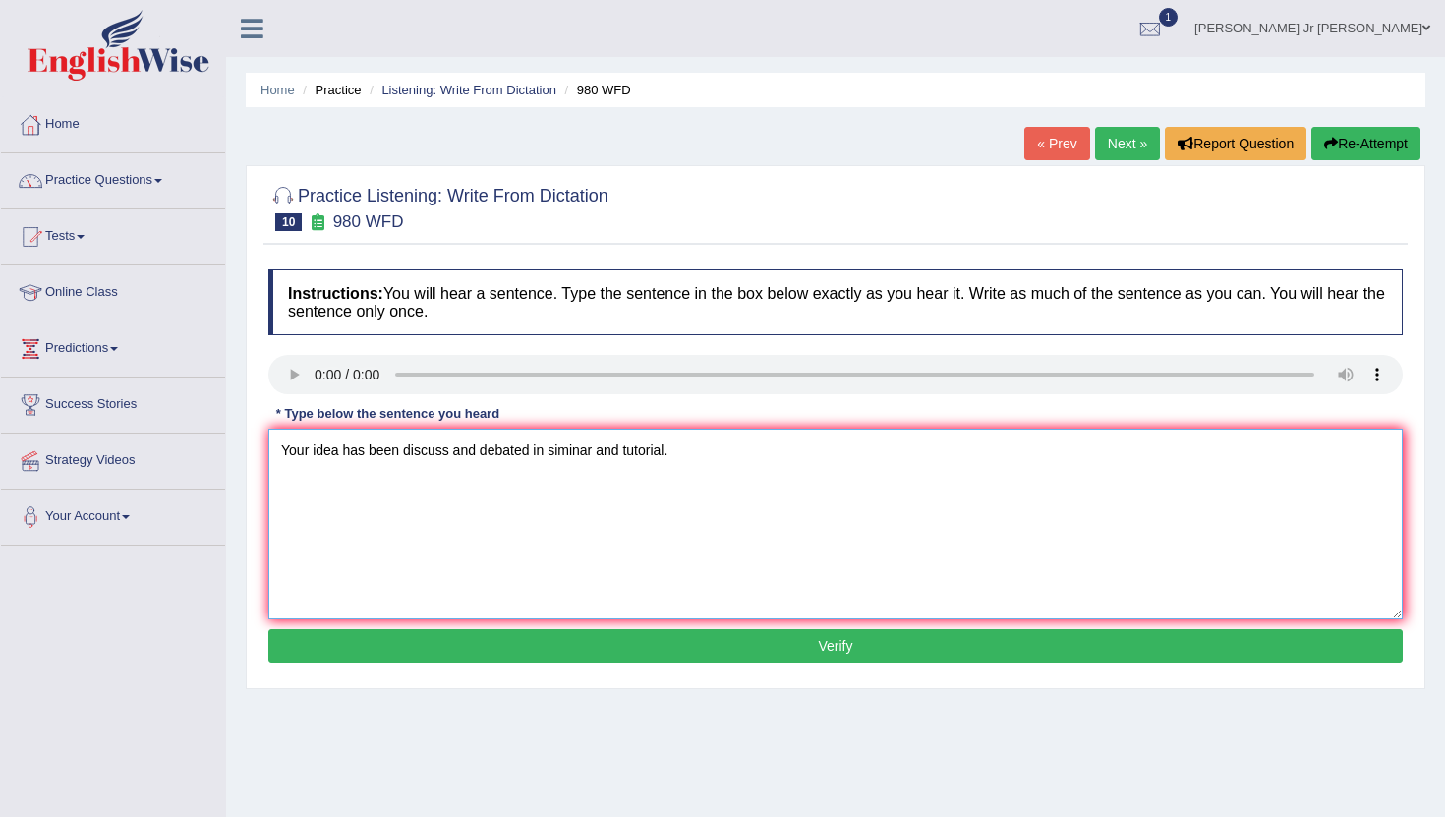
type textarea "Your idea has been discuss and debated in siminar and tutorial."
click at [497, 652] on button "Verify" at bounding box center [835, 645] width 1135 height 33
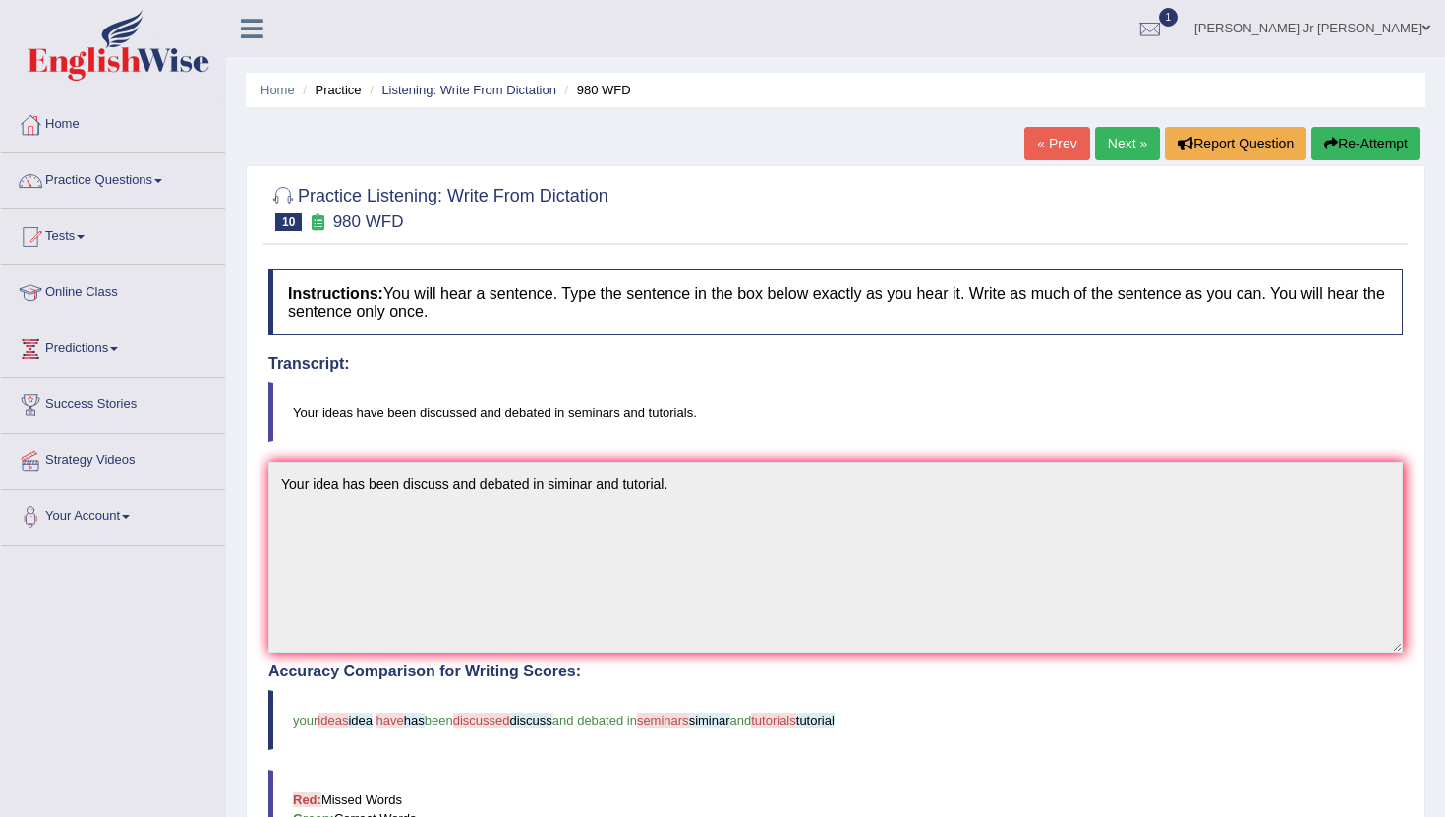
click at [1101, 141] on link "Next »" at bounding box center [1127, 143] width 65 height 33
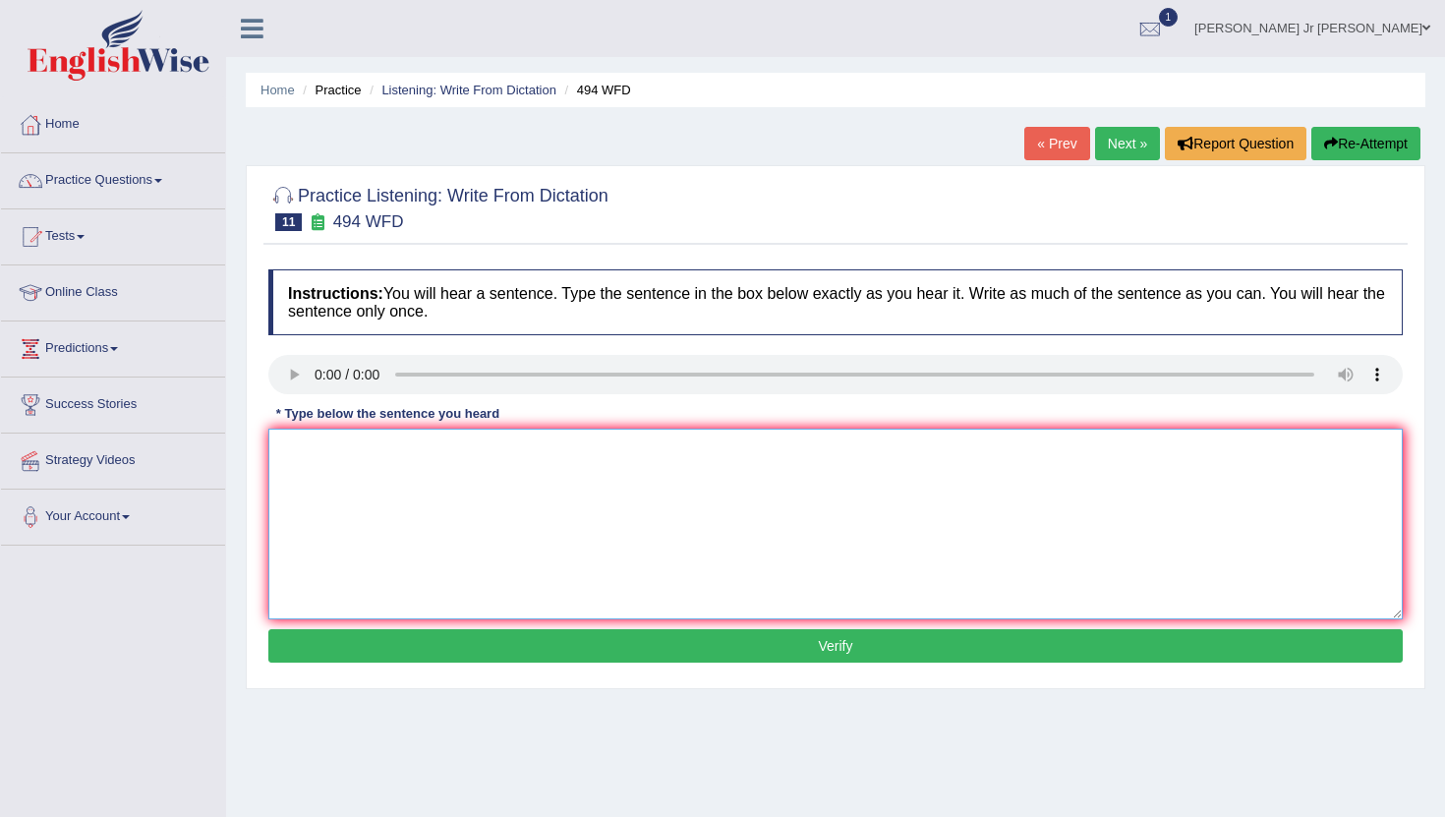
click at [420, 473] on textarea at bounding box center [835, 524] width 1135 height 191
click at [390, 455] on textarea "The vocabulary" at bounding box center [835, 524] width 1135 height 191
click at [465, 439] on textarea "The vocabulary that percular" at bounding box center [835, 524] width 1135 height 191
click at [572, 460] on textarea "The vocabulary that percular in specific skill" at bounding box center [835, 524] width 1135 height 191
click at [556, 454] on textarea "The vocabulary that percular in specific field called" at bounding box center [835, 524] width 1135 height 191
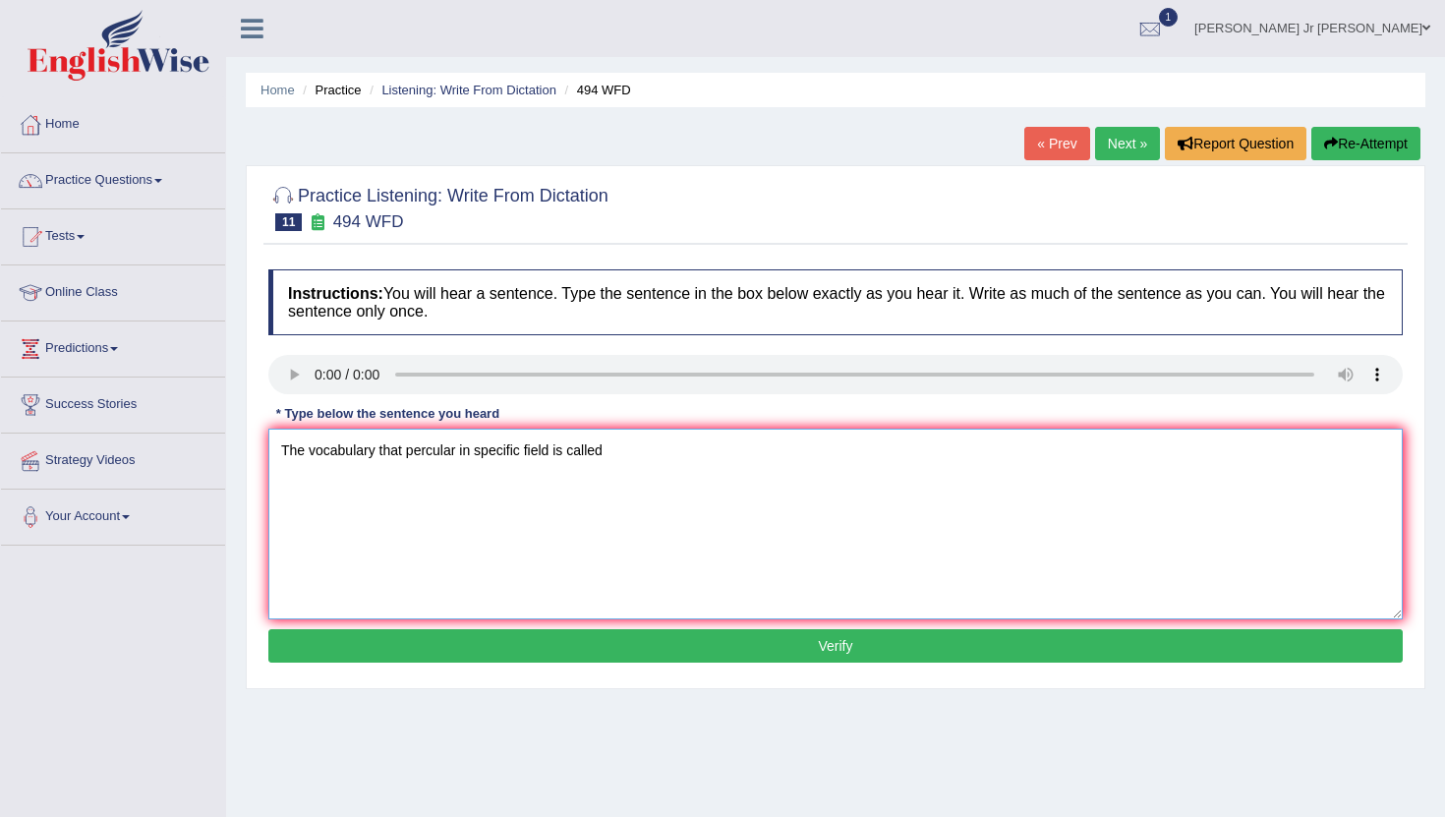
click at [632, 445] on textarea "The vocabulary that percular in specific field is called" at bounding box center [835, 524] width 1135 height 191
type textarea "The vocabulary that percular in specific field is called jorgan."
click at [546, 644] on button "Verify" at bounding box center [835, 645] width 1135 height 33
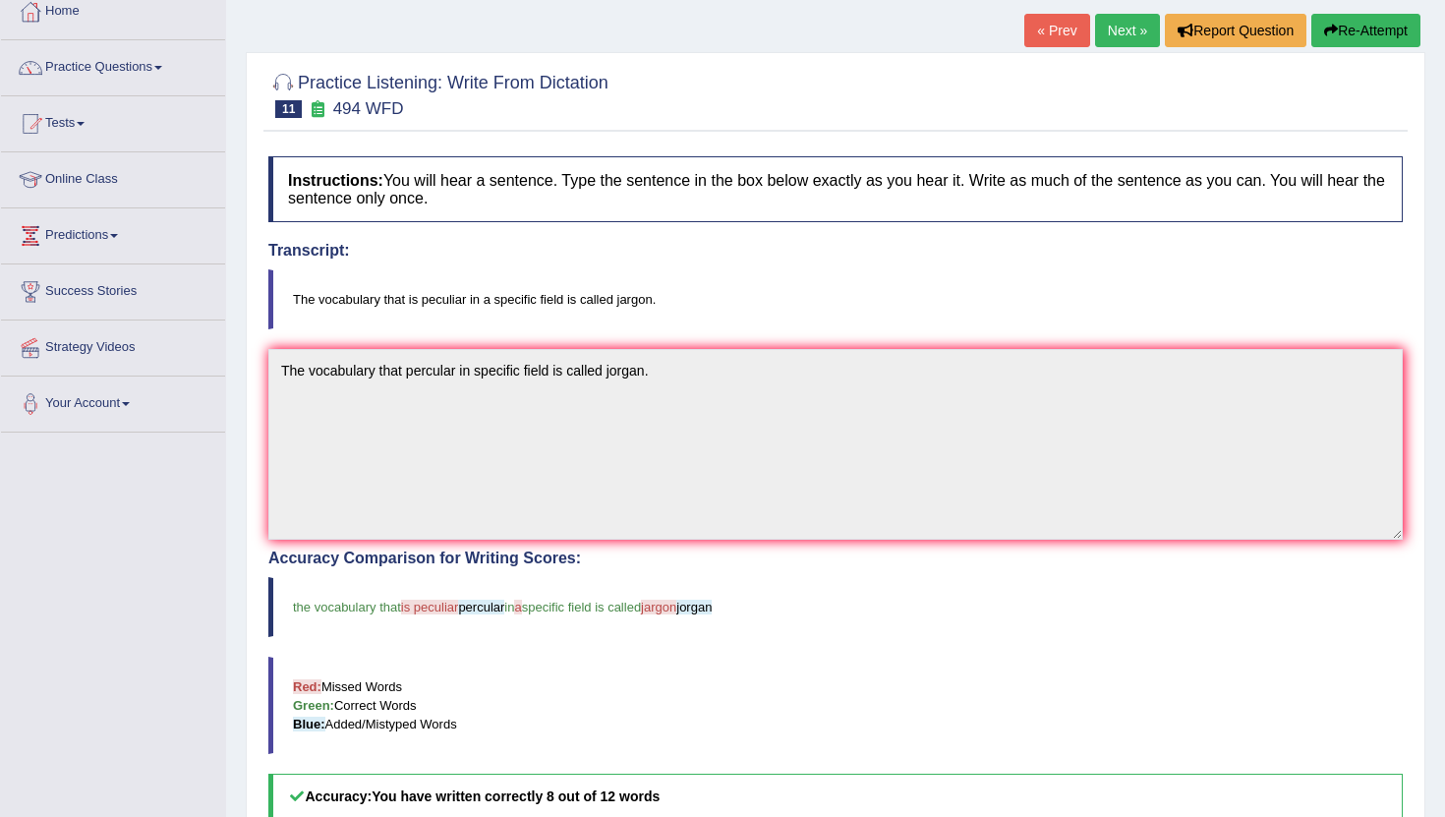
scroll to position [24, 0]
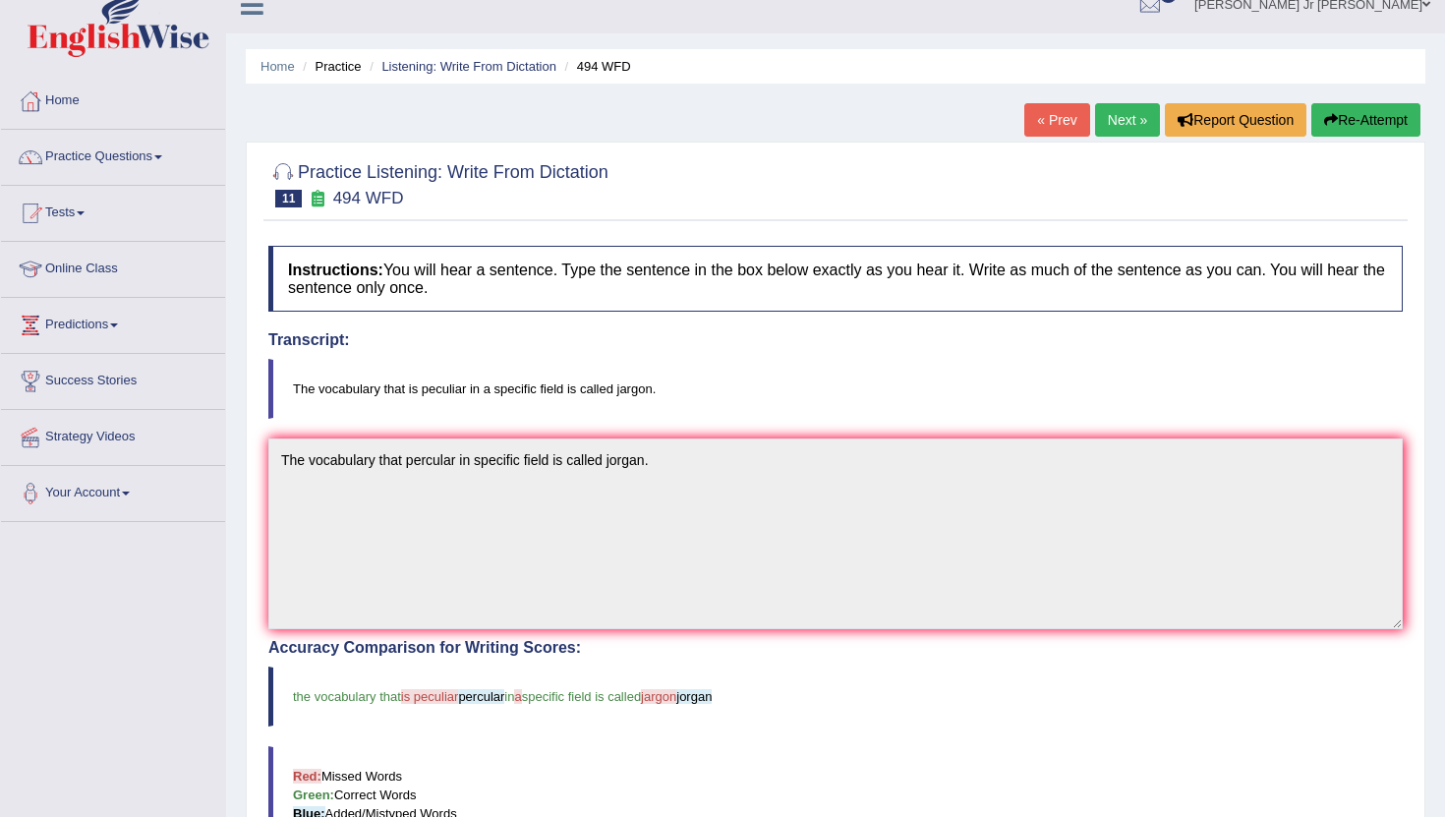
click at [1097, 120] on link "Next »" at bounding box center [1127, 119] width 65 height 33
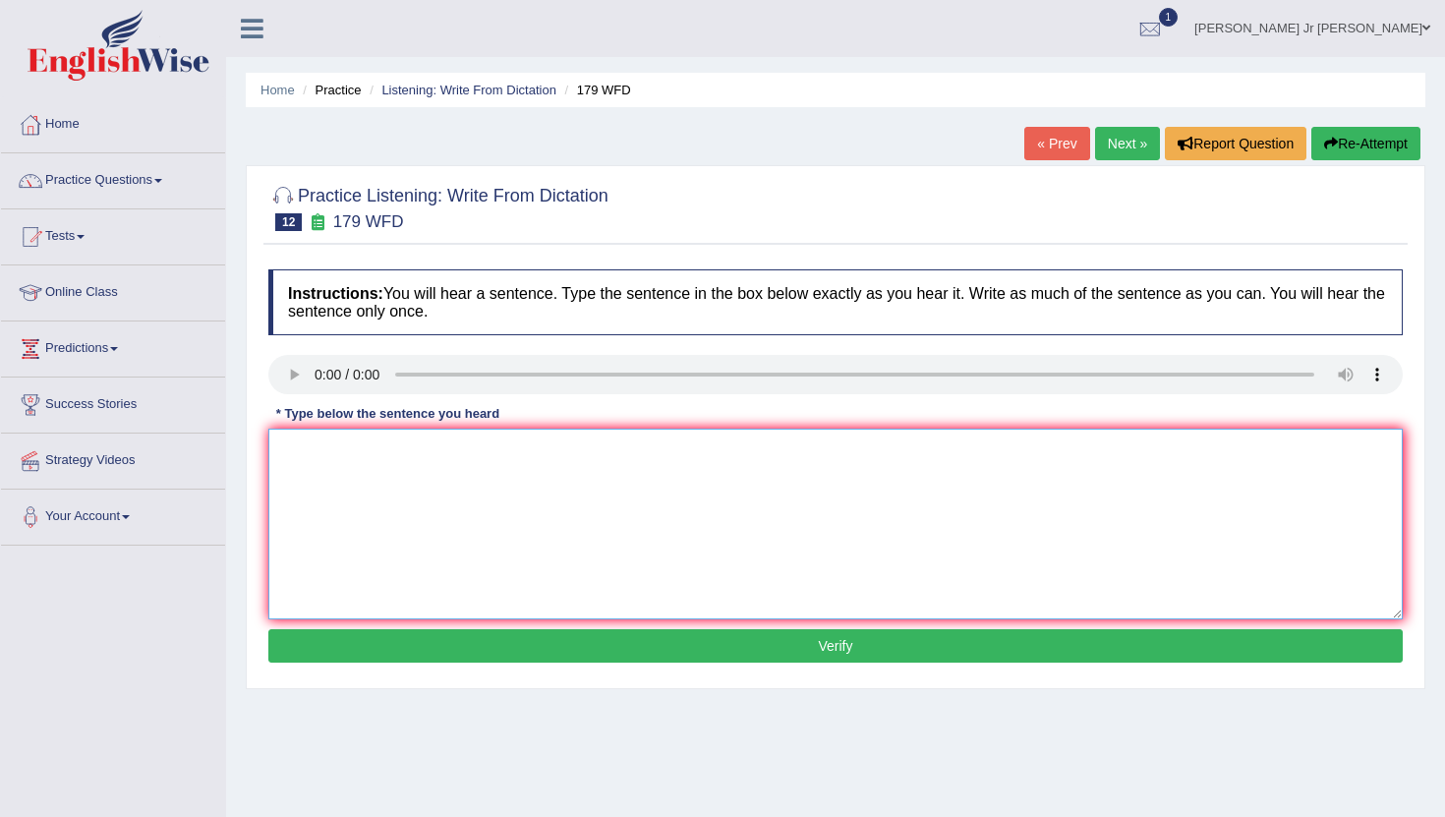
click at [353, 499] on textarea at bounding box center [835, 524] width 1135 height 191
click at [374, 469] on textarea "Lecture" at bounding box center [835, 524] width 1135 height 191
click at [358, 458] on textarea "Lecture are older and most" at bounding box center [835, 524] width 1135 height 191
click at [411, 455] on textarea "Lecture are the older and most" at bounding box center [835, 524] width 1135 height 191
click at [488, 458] on textarea "Lecture are the oldest and most" at bounding box center [835, 524] width 1135 height 191
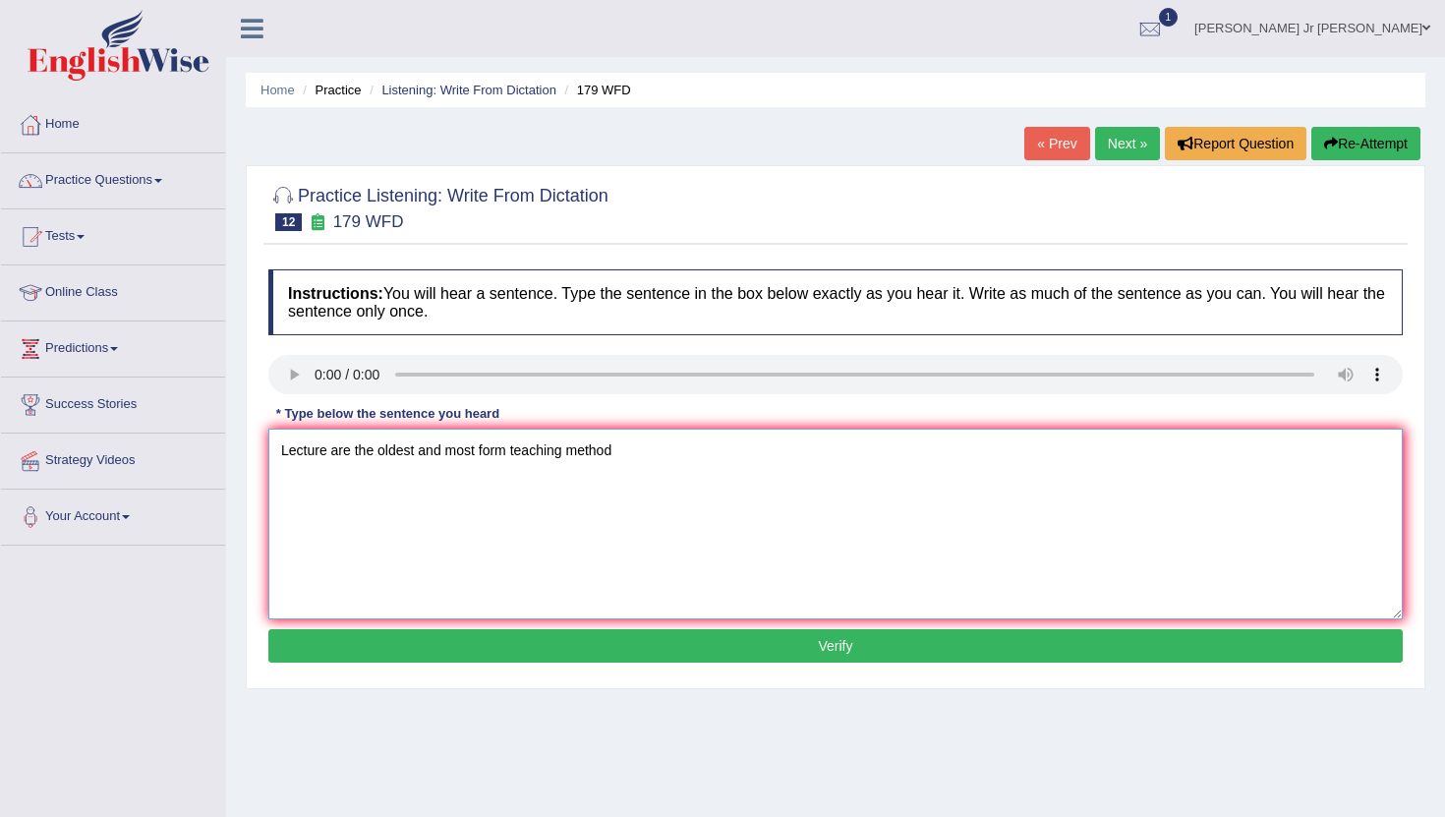
click at [623, 459] on textarea "Lecture are the oldest and most form teaching method" at bounding box center [835, 524] width 1135 height 191
type textarea "Lecture are the oldest and most form teaching method at in university."
click at [533, 640] on button "Verify" at bounding box center [835, 645] width 1135 height 33
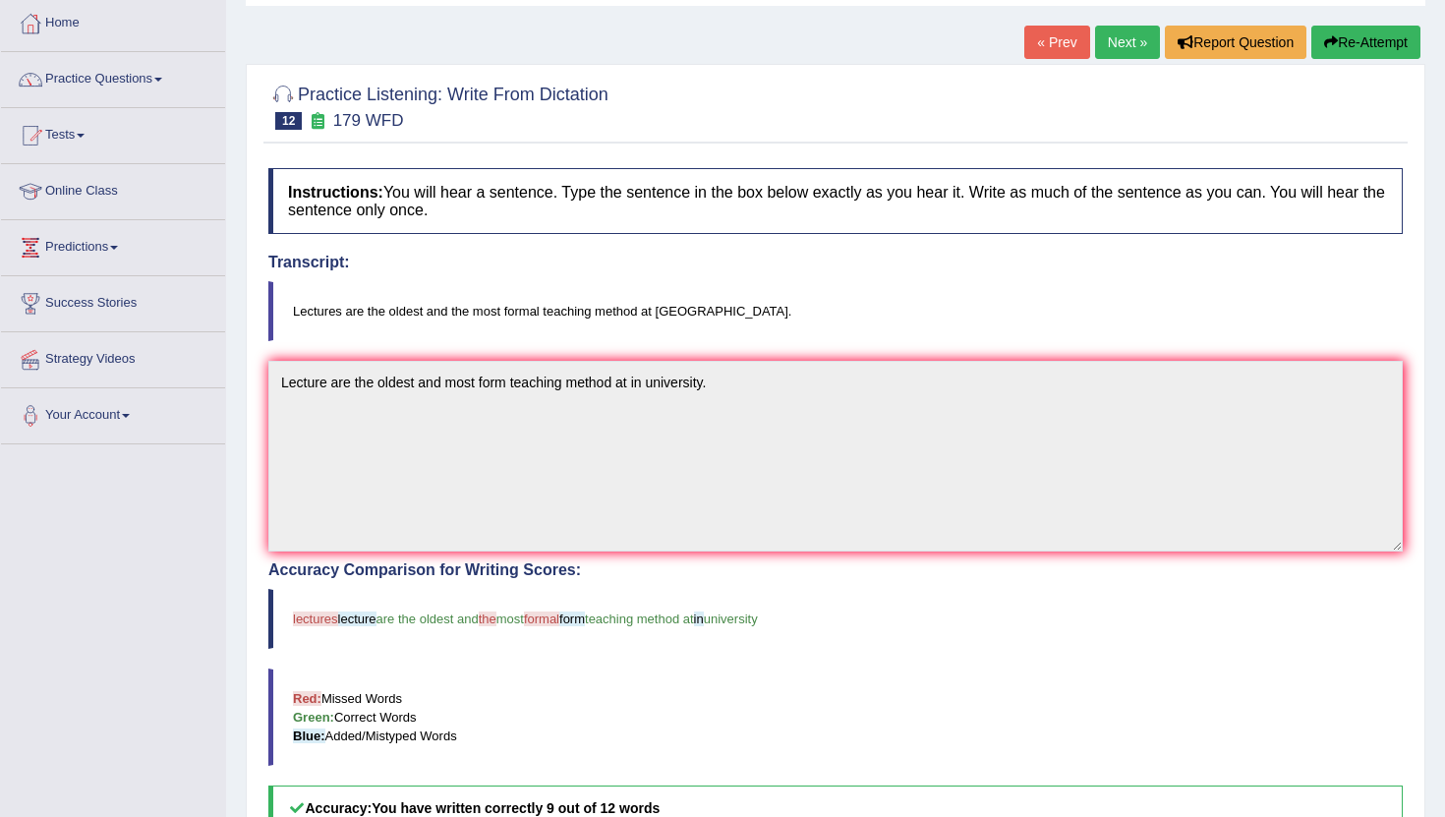
scroll to position [41, 0]
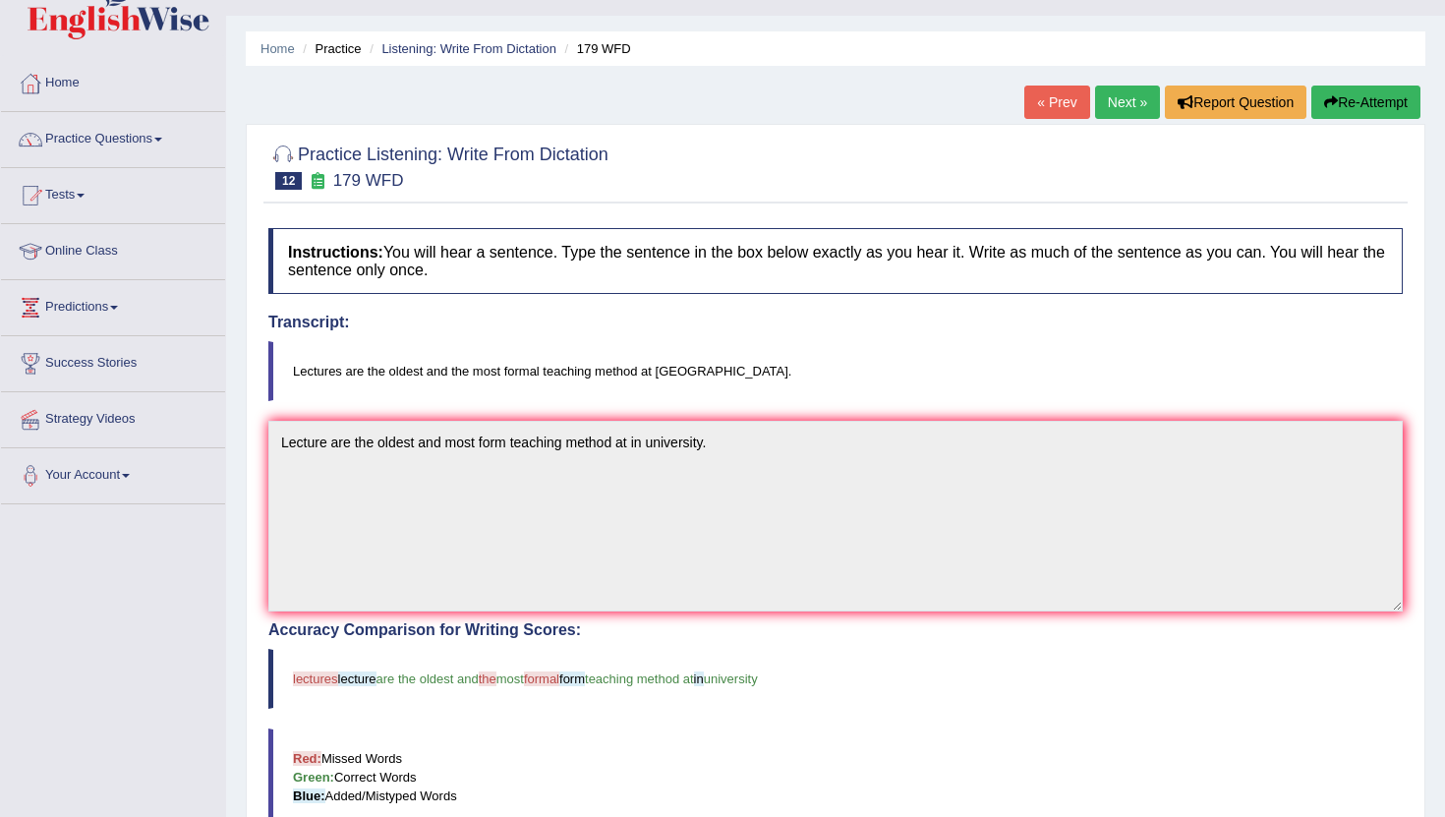
click at [1105, 106] on link "Next »" at bounding box center [1127, 102] width 65 height 33
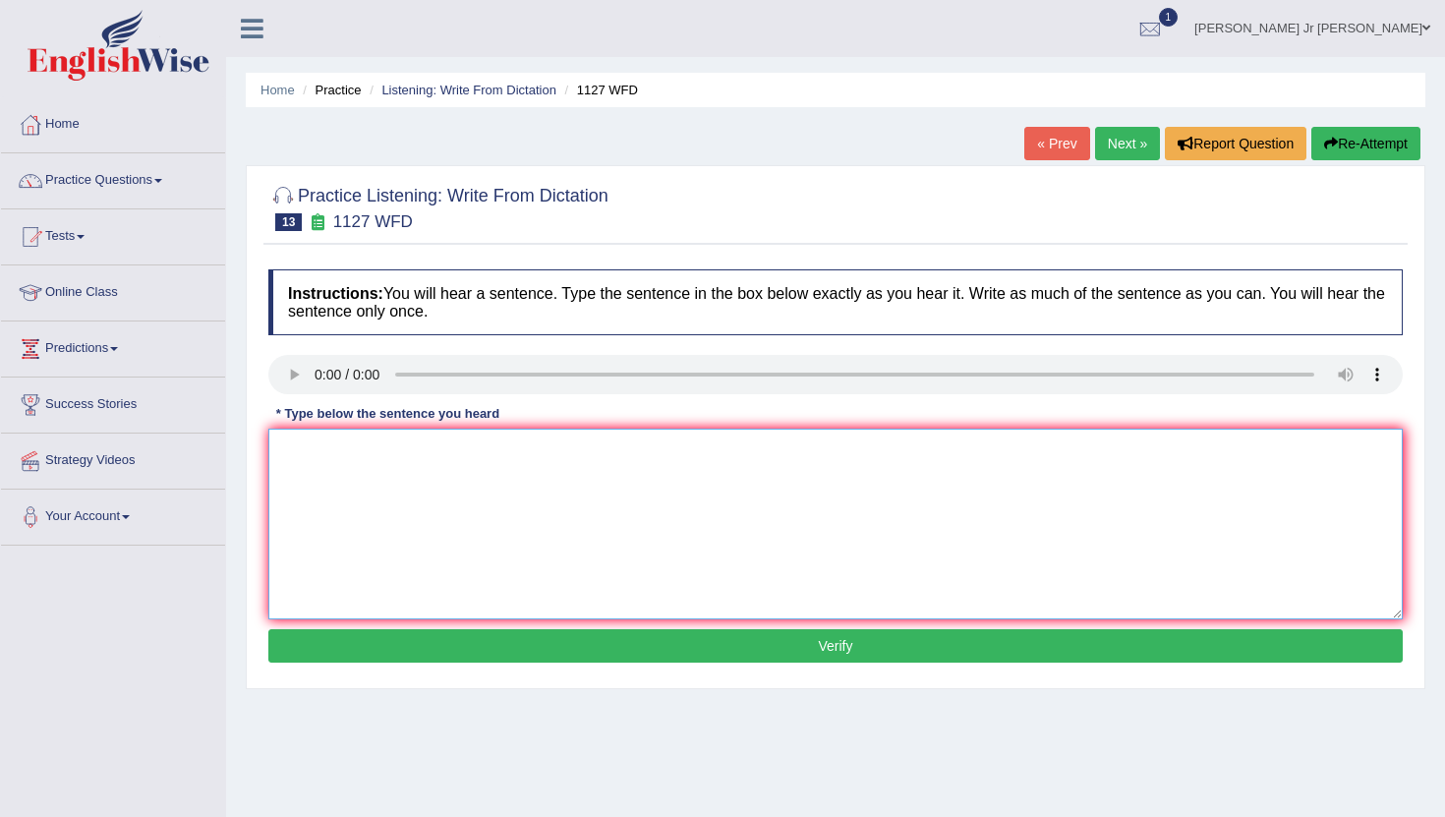
click at [338, 457] on textarea at bounding box center [835, 524] width 1135 height 191
type textarea "A"
click at [326, 442] on textarea at bounding box center [835, 524] width 1135 height 191
type textarea "U"
click at [416, 449] on textarea "A university degree" at bounding box center [835, 524] width 1135 height 191
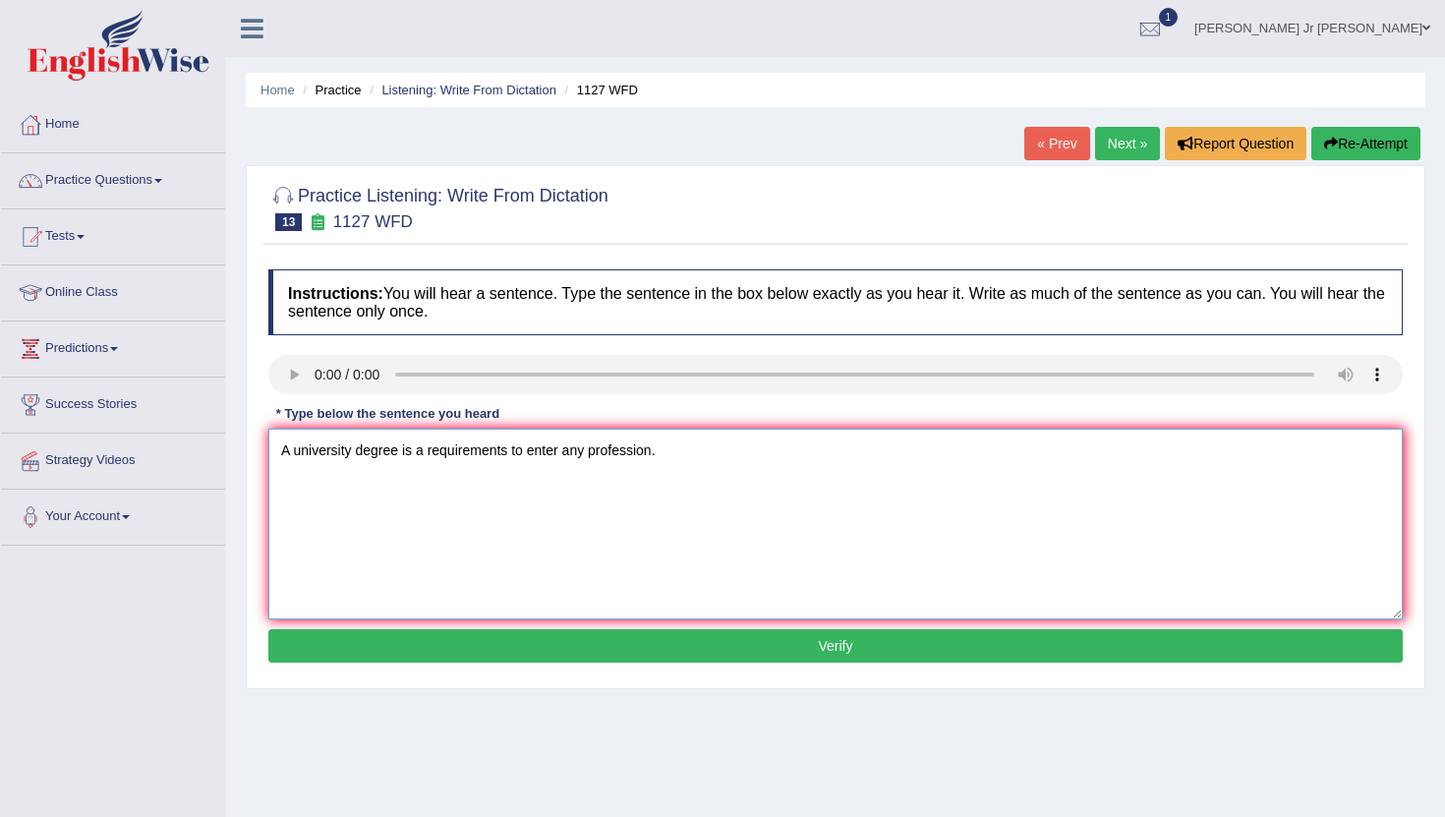
type textarea "A university degree is a requirements to enter any profession."
click at [459, 644] on button "Verify" at bounding box center [835, 645] width 1135 height 33
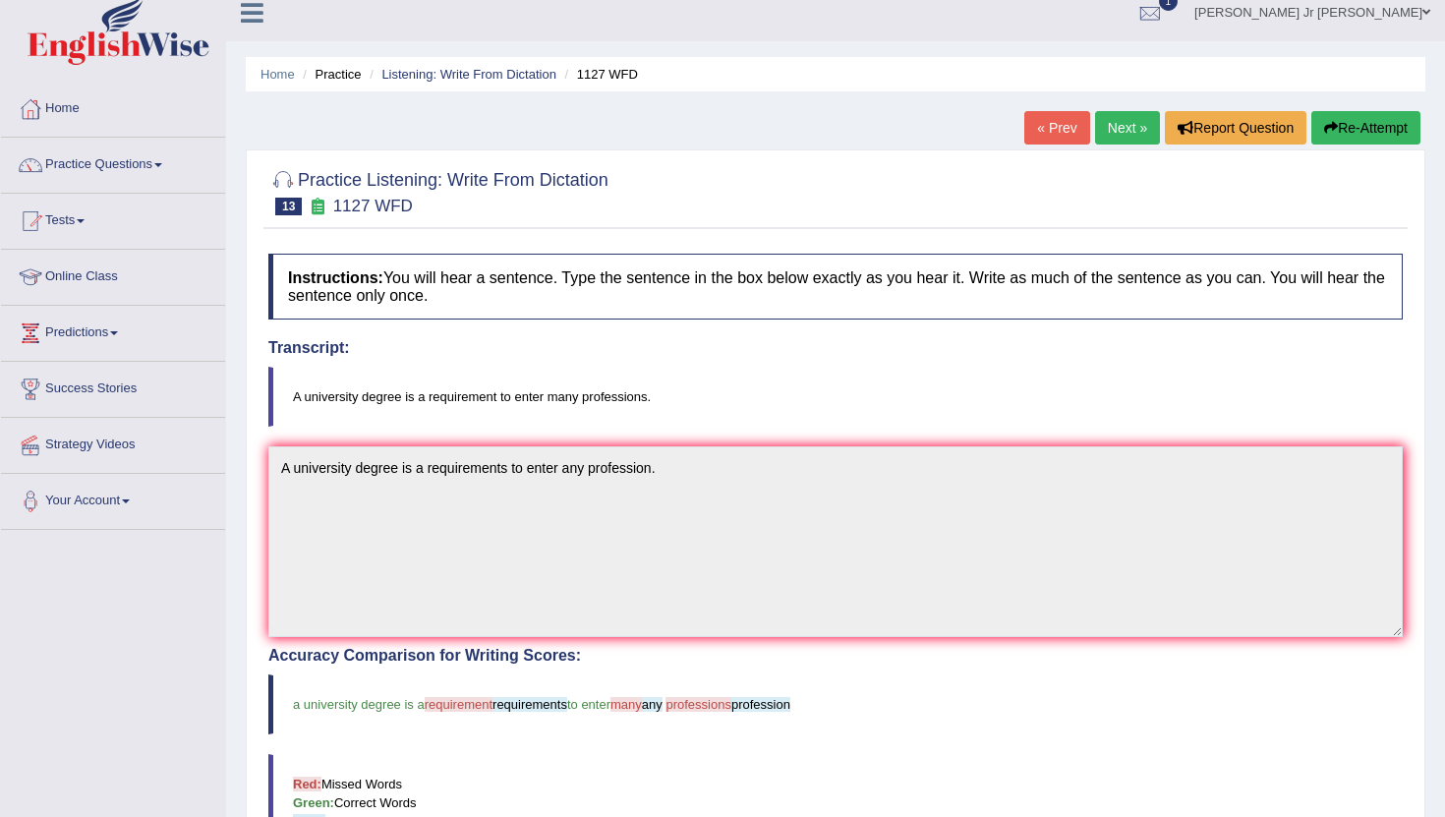
scroll to position [15, 0]
click at [1115, 136] on link "Next »" at bounding box center [1127, 128] width 65 height 33
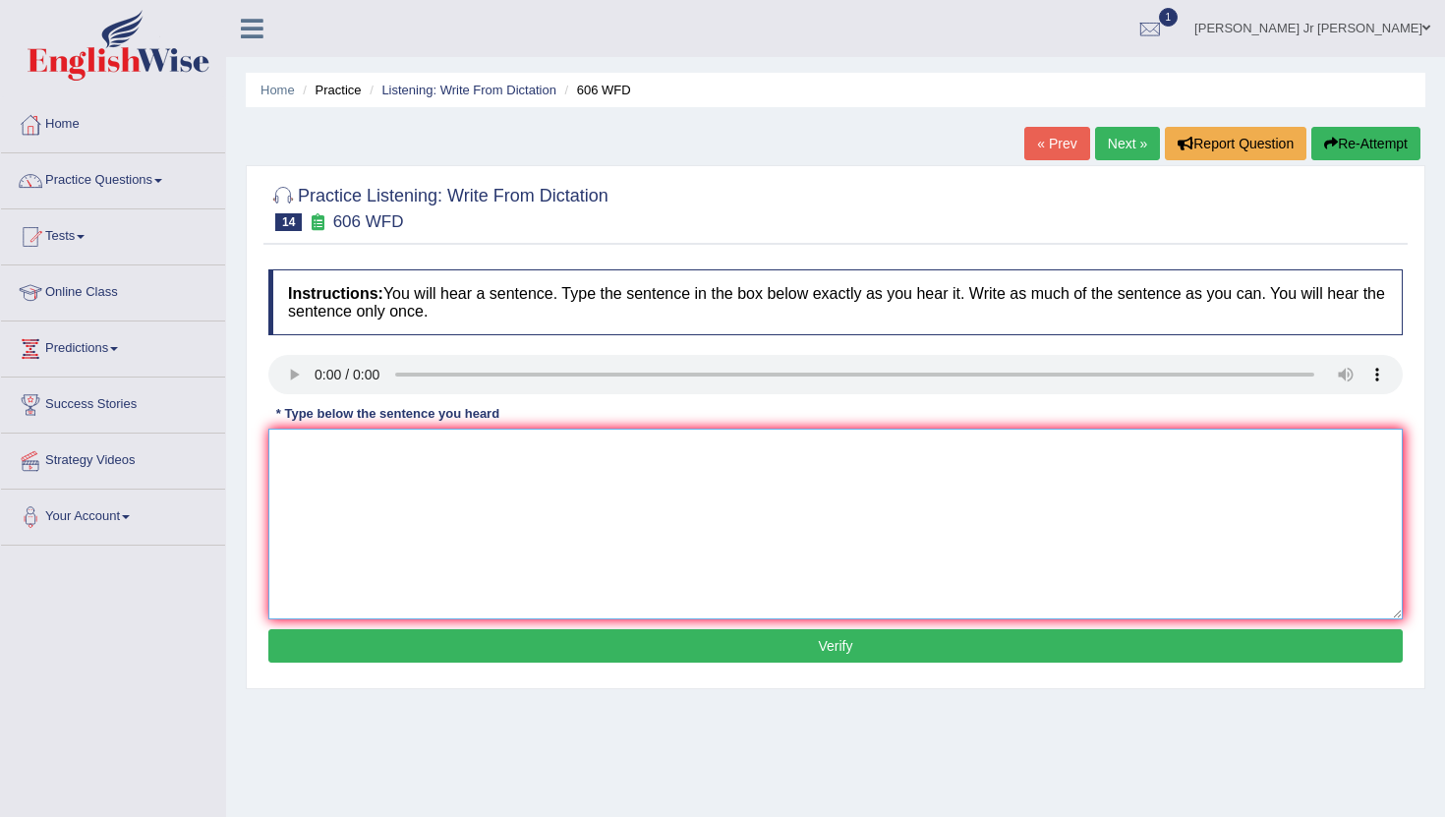
click at [317, 472] on textarea at bounding box center [835, 524] width 1135 height 191
click at [363, 446] on textarea "Student" at bounding box center [835, 524] width 1135 height 191
click at [458, 451] on textarea "Student will studies study" at bounding box center [835, 524] width 1135 height 191
click at [405, 453] on textarea "Student will studies study" at bounding box center [835, 524] width 1135 height 191
click at [426, 458] on textarea "Student will study" at bounding box center [835, 524] width 1135 height 191
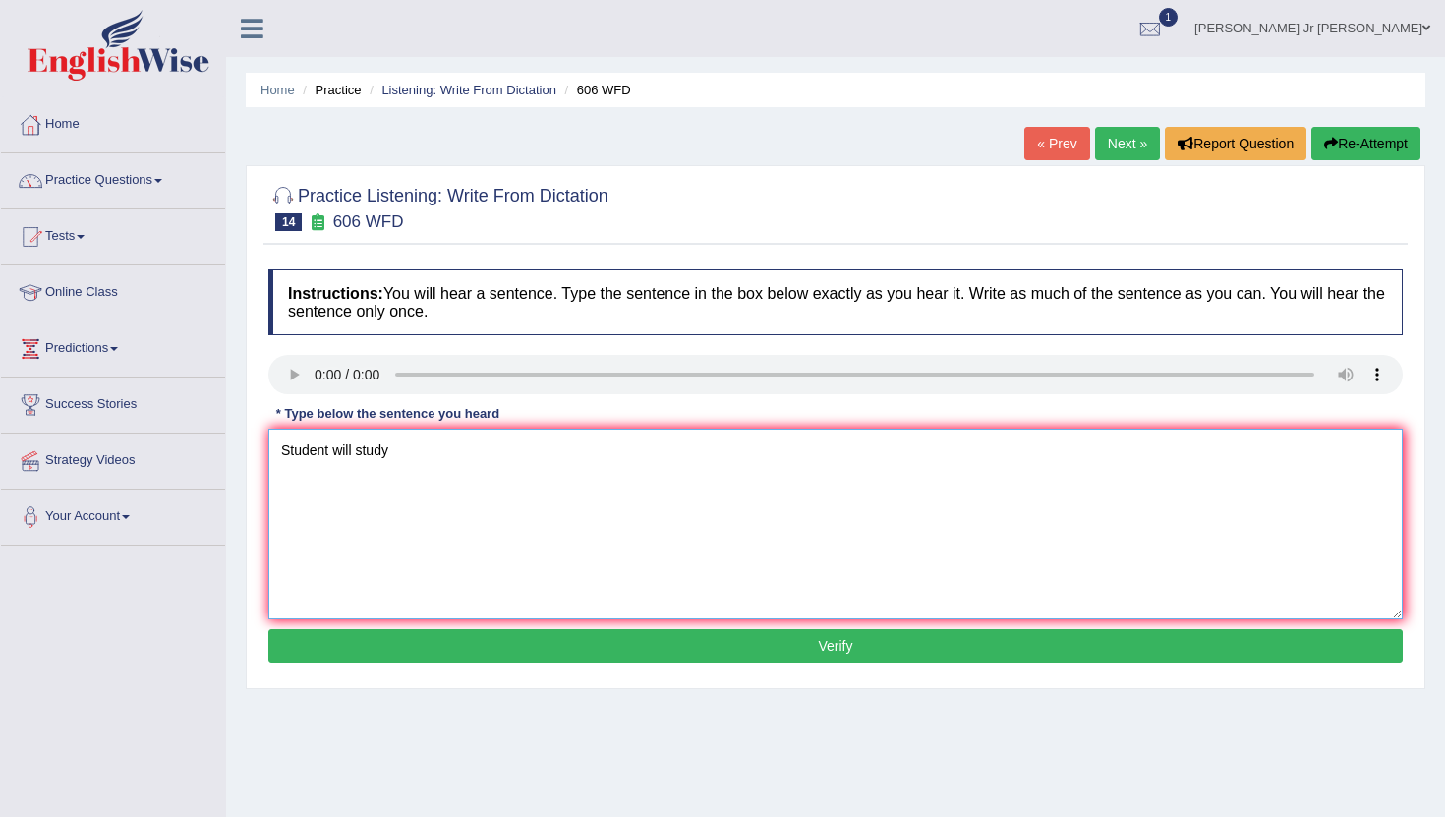
click at [330, 449] on textarea "Student will study" at bounding box center [835, 524] width 1135 height 191
click at [408, 456] on textarea "Students will study" at bounding box center [835, 524] width 1135 height 191
type textarea "Students will study the language and literature in acient [GEOGRAPHIC_DATA]."
click at [540, 634] on button "Verify" at bounding box center [835, 645] width 1135 height 33
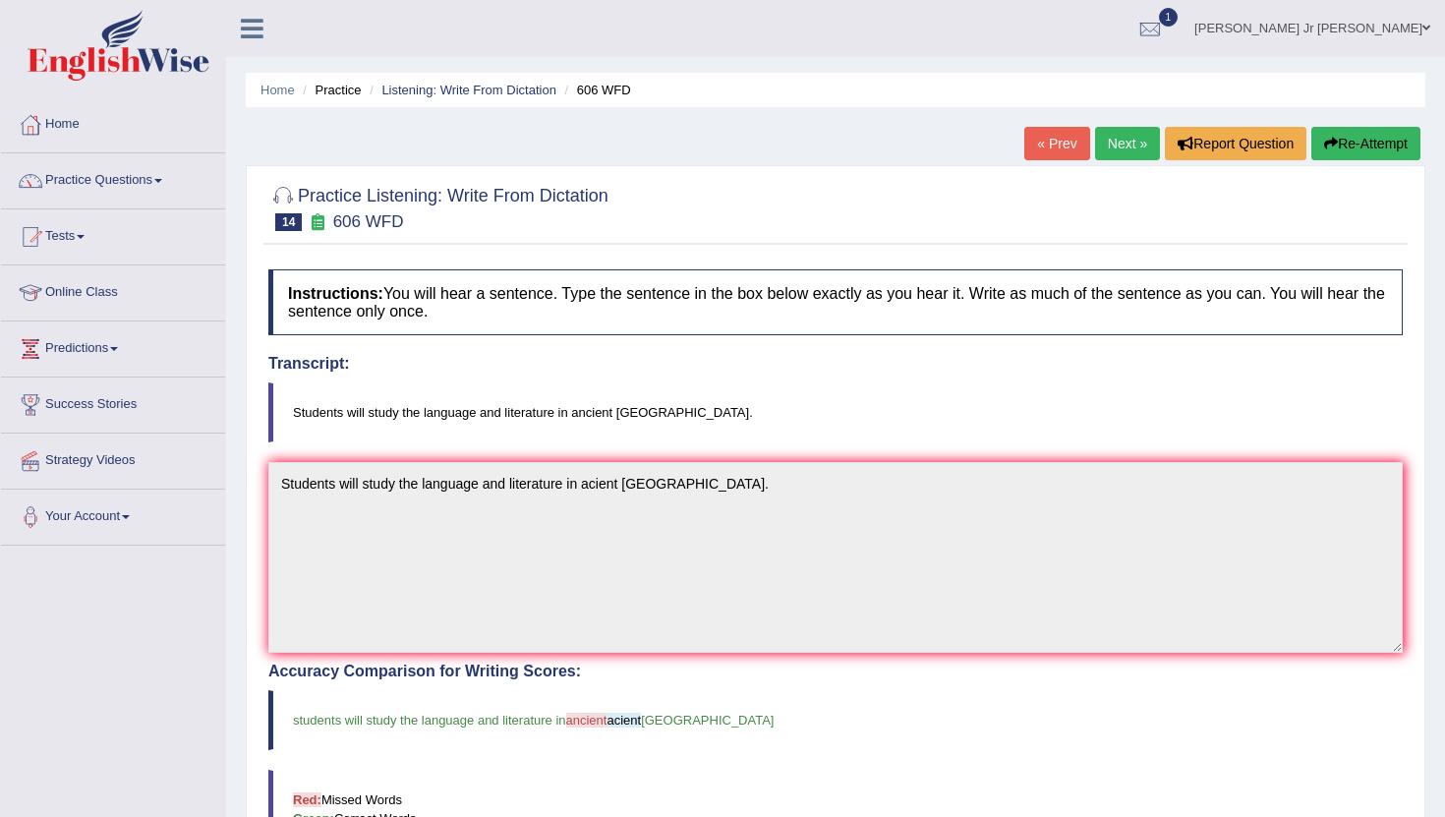
click at [1106, 157] on link "Next »" at bounding box center [1127, 143] width 65 height 33
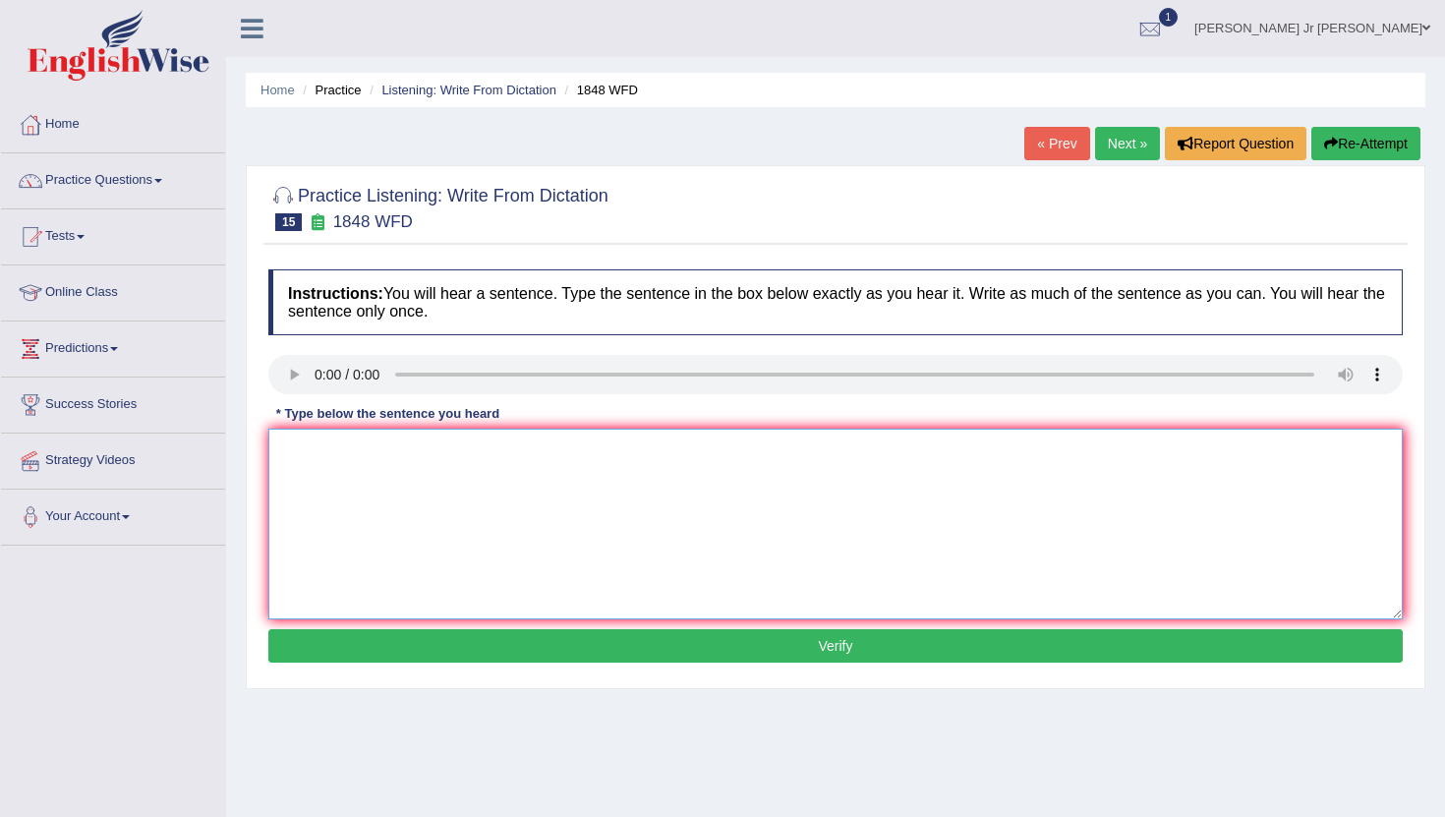
click at [349, 448] on textarea at bounding box center [835, 524] width 1135 height 191
click at [463, 465] on textarea "Students must present" at bounding box center [835, 524] width 1135 height 191
click at [512, 462] on textarea "Students must present validated" at bounding box center [835, 524] width 1135 height 191
click at [695, 454] on textarea "Students must present validated identification identifications" at bounding box center [835, 524] width 1135 height 191
click at [725, 460] on textarea "Students must present validated identification identifications to enroll" at bounding box center [835, 524] width 1135 height 191
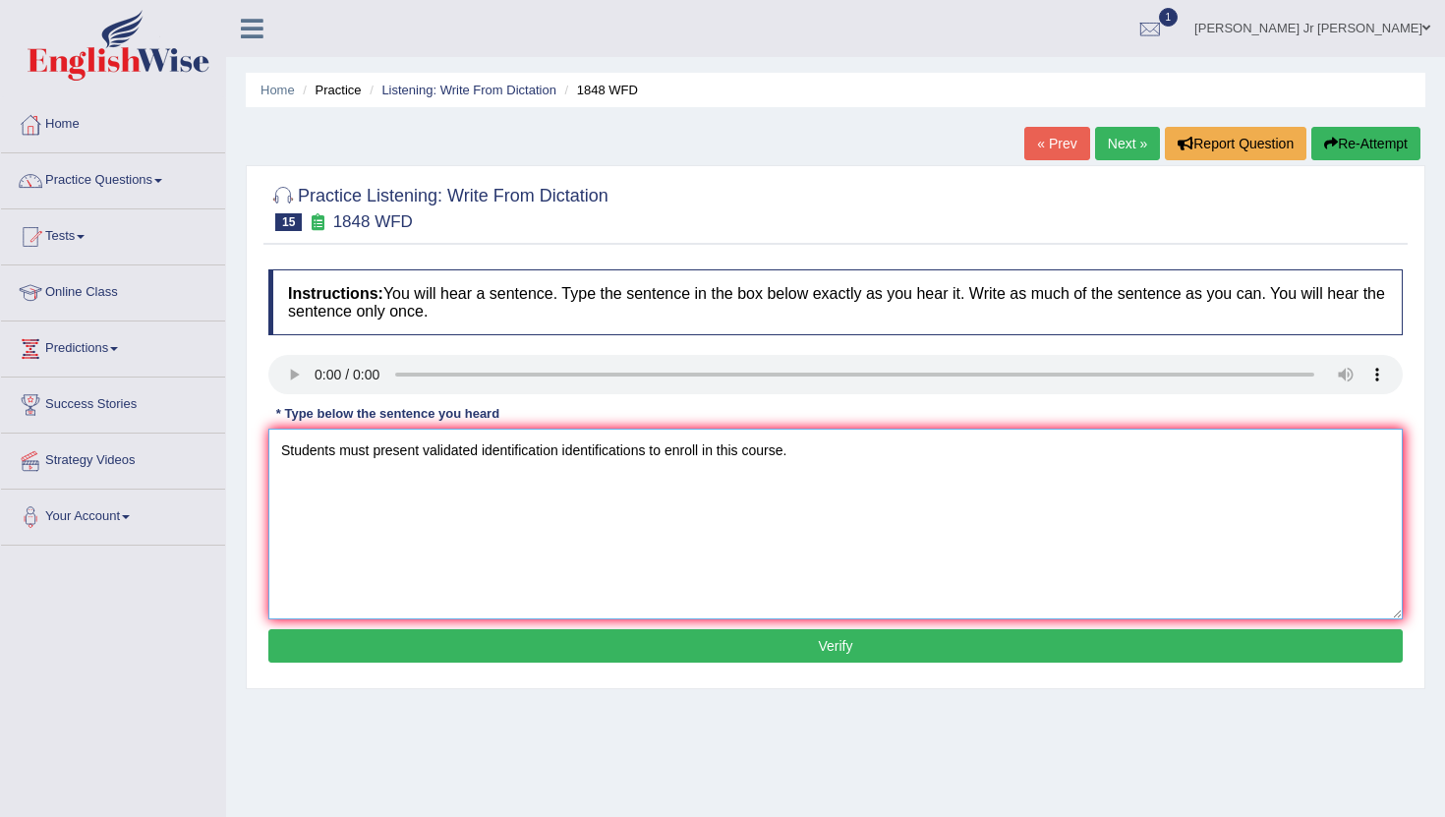
type textarea "Students must present validated identification identifications to enroll in thi…"
click at [804, 658] on button "Verify" at bounding box center [835, 645] width 1135 height 33
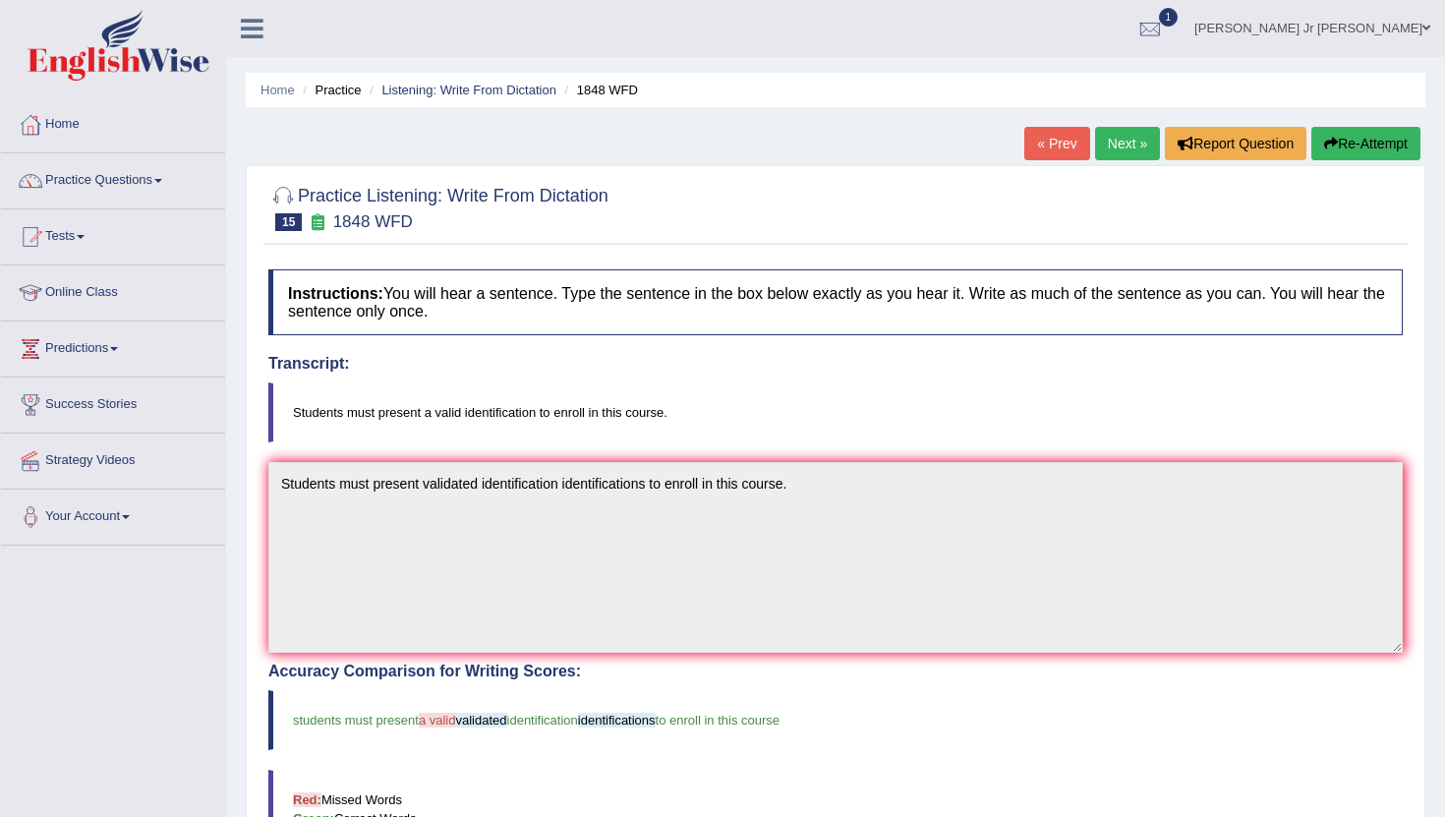
click at [1121, 147] on link "Next »" at bounding box center [1127, 143] width 65 height 33
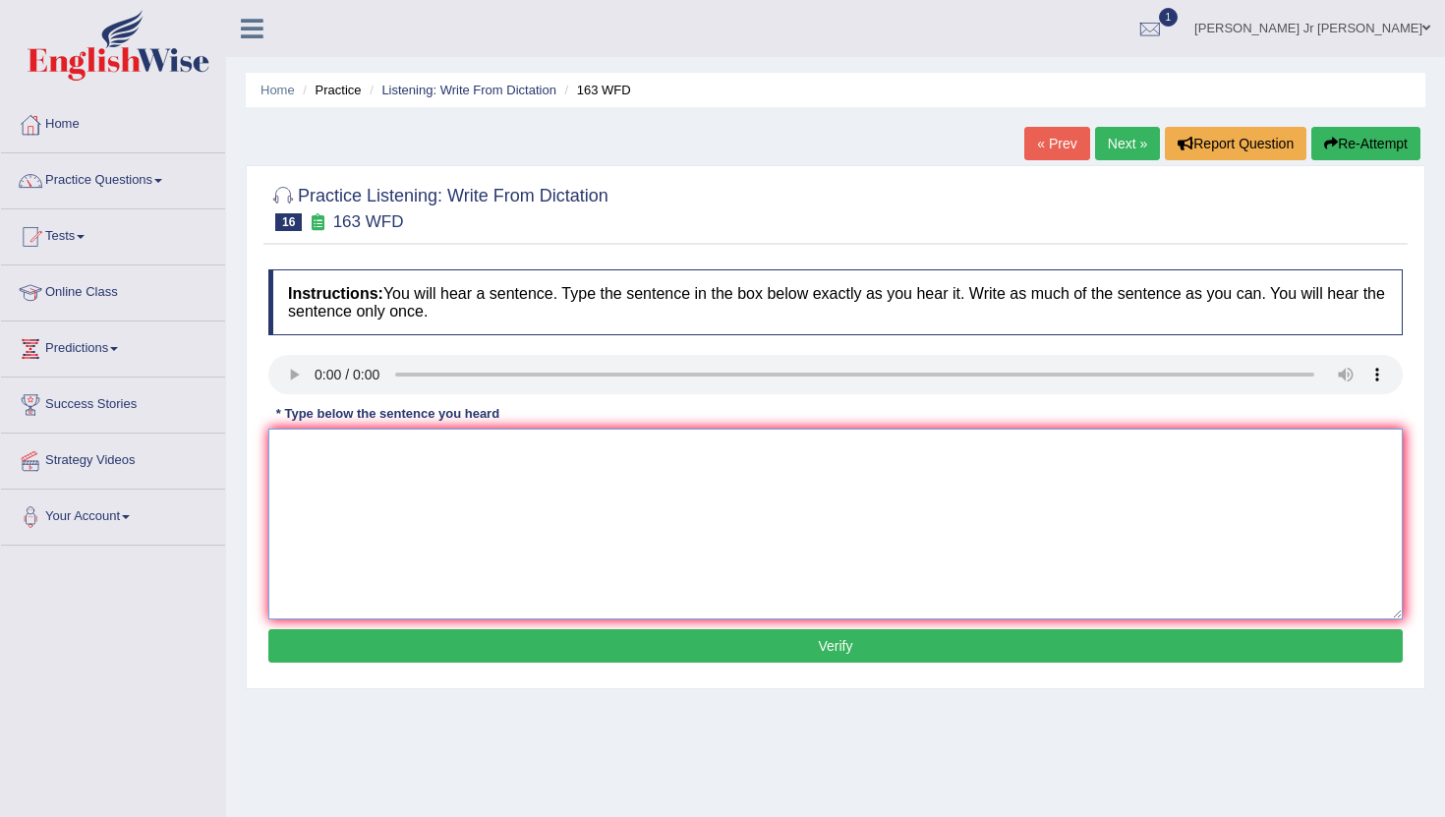
click at [353, 457] on textarea at bounding box center [835, 524] width 1135 height 191
click at [504, 460] on textarea "A number of assignments must be" at bounding box center [835, 524] width 1135 height 191
click at [591, 460] on textarea "A number of assignments will be submitted" at bounding box center [835, 524] width 1135 height 191
type textarea "A number of assignments will be submitted to the conference."
click at [648, 642] on button "Verify" at bounding box center [835, 645] width 1135 height 33
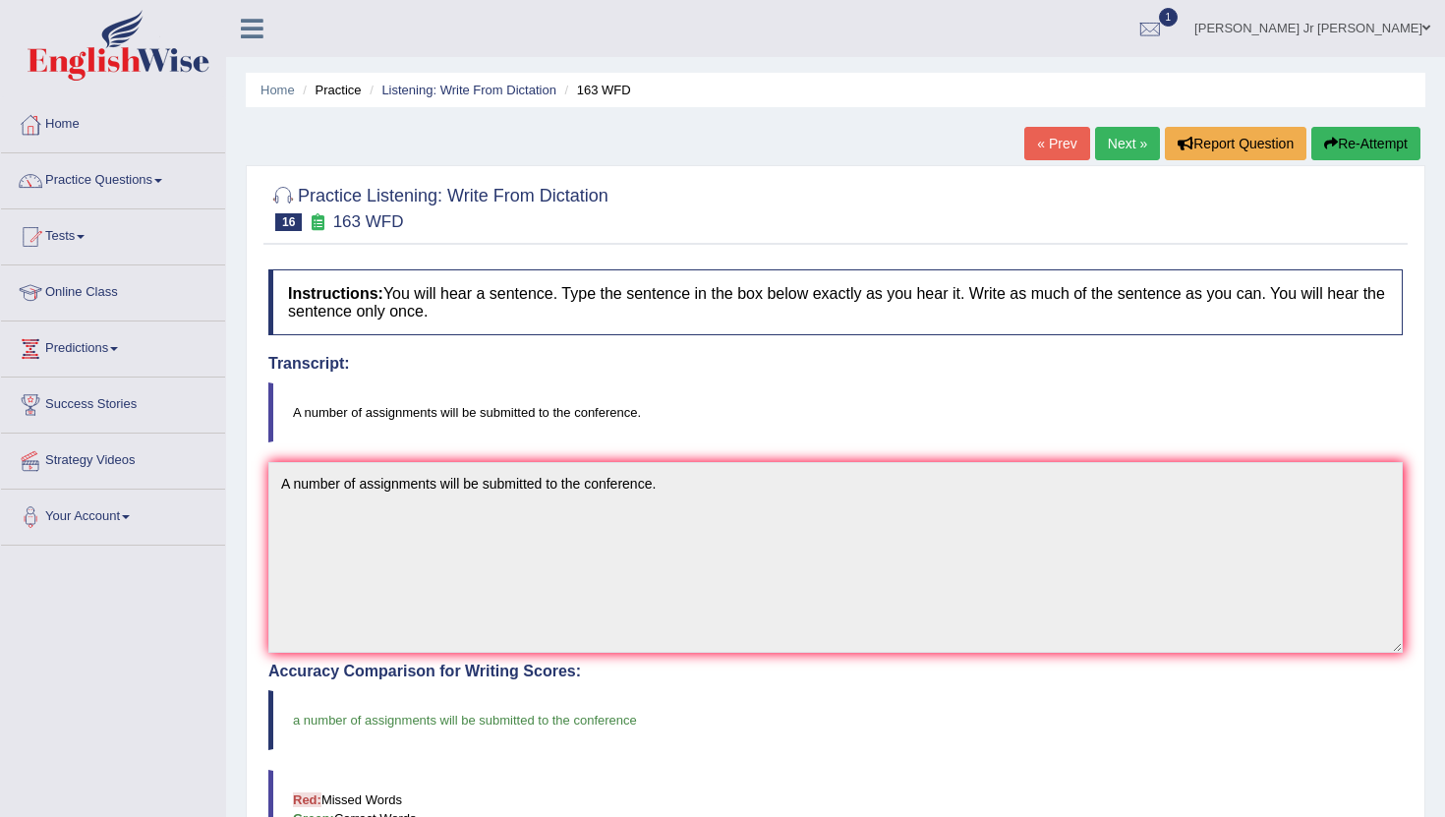
click at [1111, 146] on link "Next »" at bounding box center [1127, 143] width 65 height 33
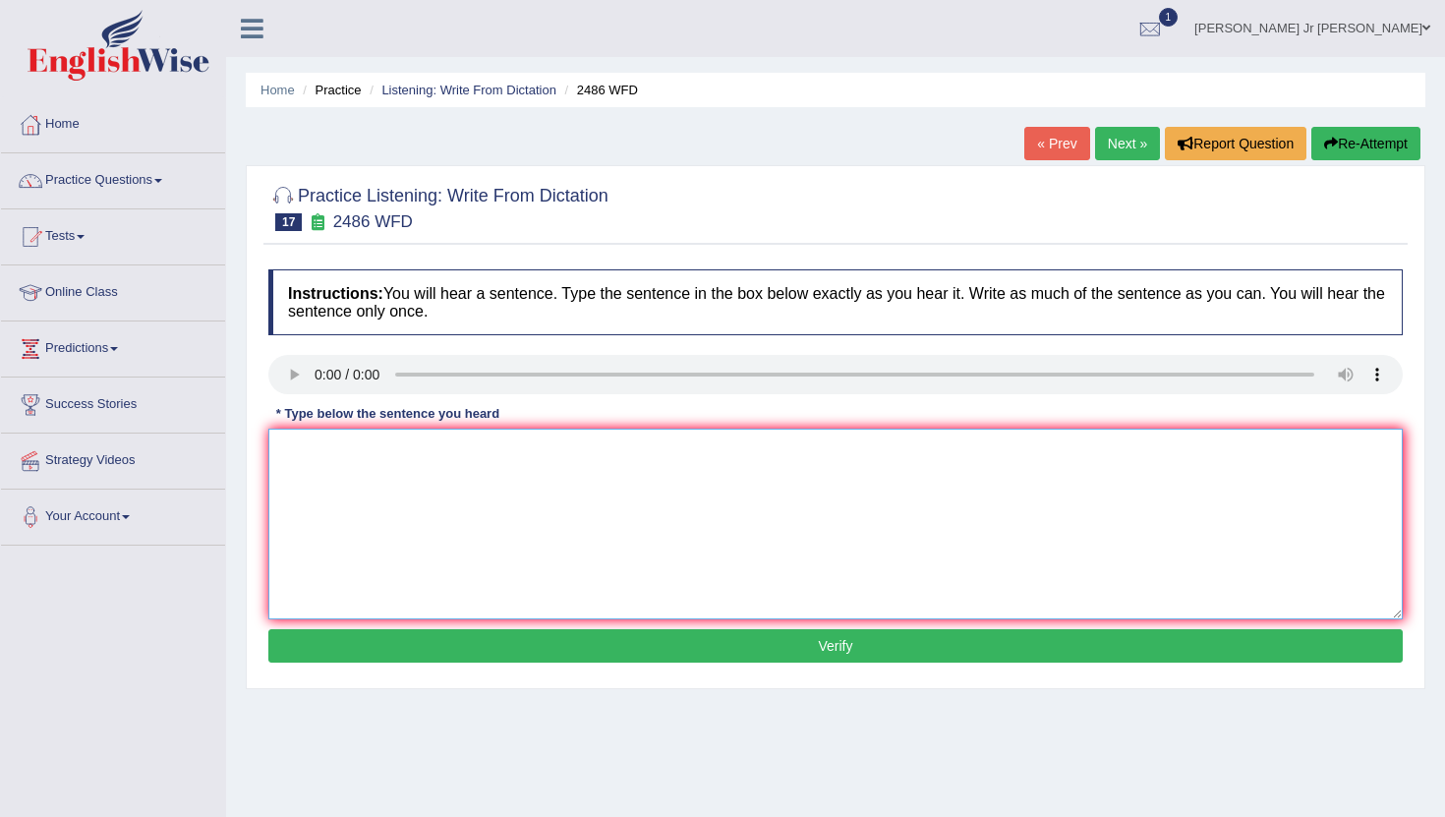
click at [366, 484] on textarea at bounding box center [835, 524] width 1135 height 191
click at [405, 454] on textarea "It is quit clear our" at bounding box center [835, 524] width 1135 height 191
click at [508, 460] on textarea "It is quit clear our facial expression" at bounding box center [835, 524] width 1135 height 191
click at [593, 456] on textarea "It is quit clear our facial expression are difference" at bounding box center [835, 524] width 1135 height 191
click at [584, 451] on textarea "It is quit clear our facial expression are difference a cross the world." at bounding box center [835, 524] width 1135 height 191
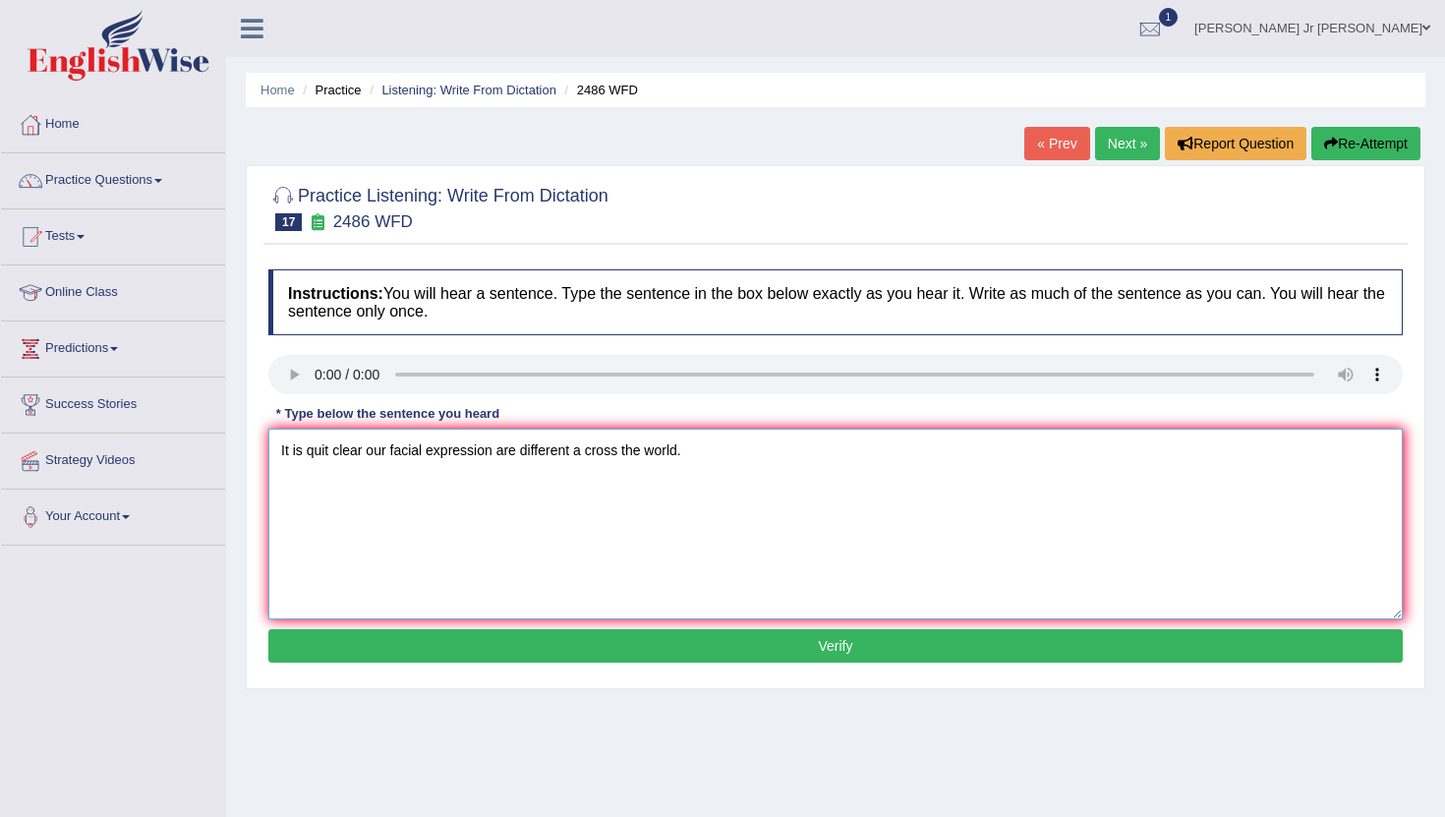
type textarea "It is quit clear our facial expression are different a cross the world."
click at [575, 670] on div "Instructions: You will hear a sentence. Type the sentence in the box below exac…" at bounding box center [835, 469] width 1144 height 419
click at [575, 664] on div "Instructions: You will hear a sentence. Type the sentence in the box below exac…" at bounding box center [835, 469] width 1144 height 419
click at [575, 653] on button "Verify" at bounding box center [835, 645] width 1135 height 33
